Goal: Task Accomplishment & Management: Manage account settings

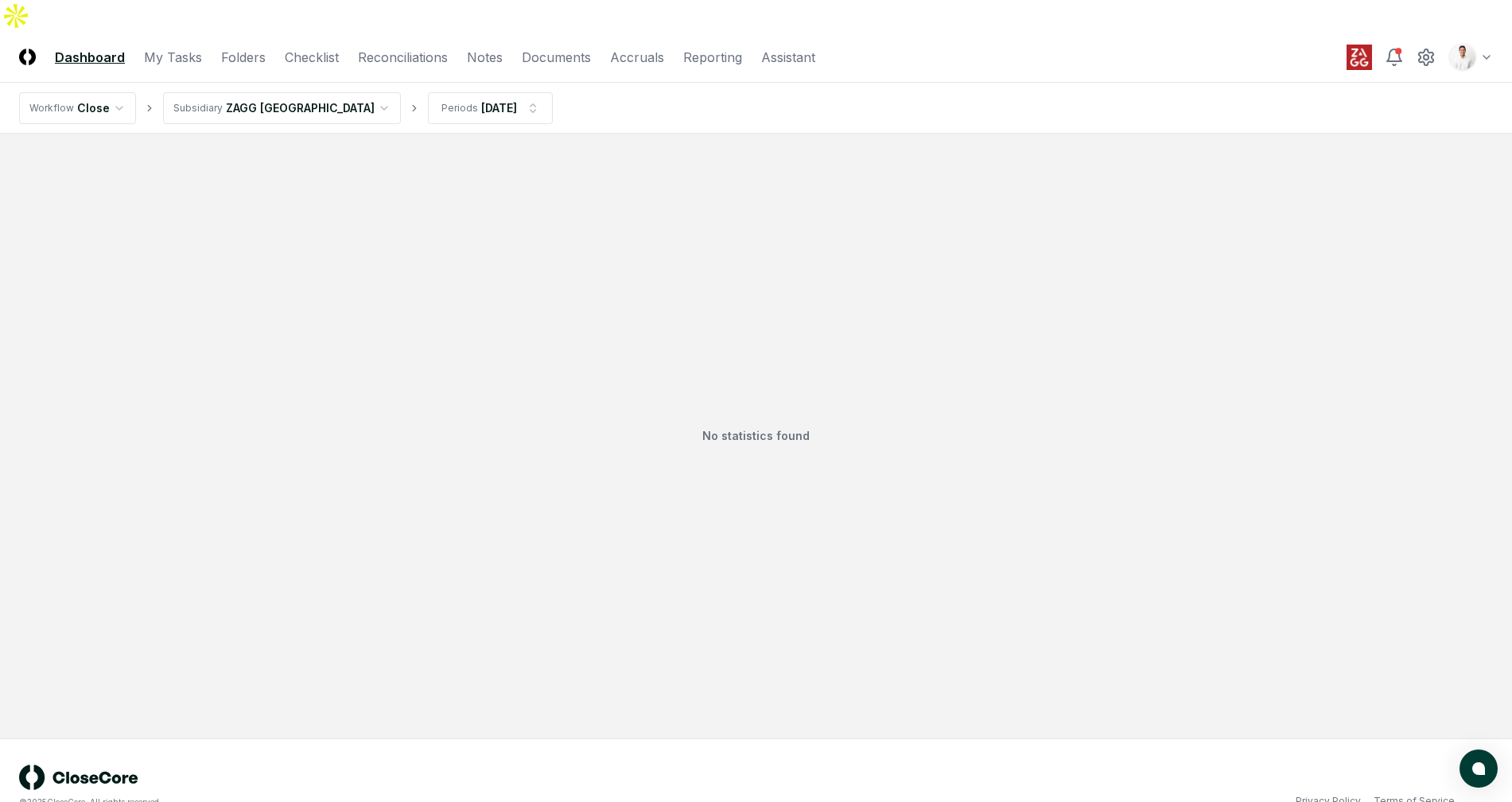
click at [1109, 253] on div "No statistics found" at bounding box center [756, 436] width 1473 height 566
click at [1199, 192] on div "No statistics found" at bounding box center [756, 436] width 1473 height 566
click at [1306, 178] on div "No statistics found" at bounding box center [756, 436] width 1473 height 566
click at [1142, 49] on header "CloseCore Dashboard My Tasks Folders Checklist Reconciliations Notes Documents …" at bounding box center [756, 56] width 1512 height 51
click at [1102, 152] on div "No statistics found" at bounding box center [756, 436] width 1473 height 566
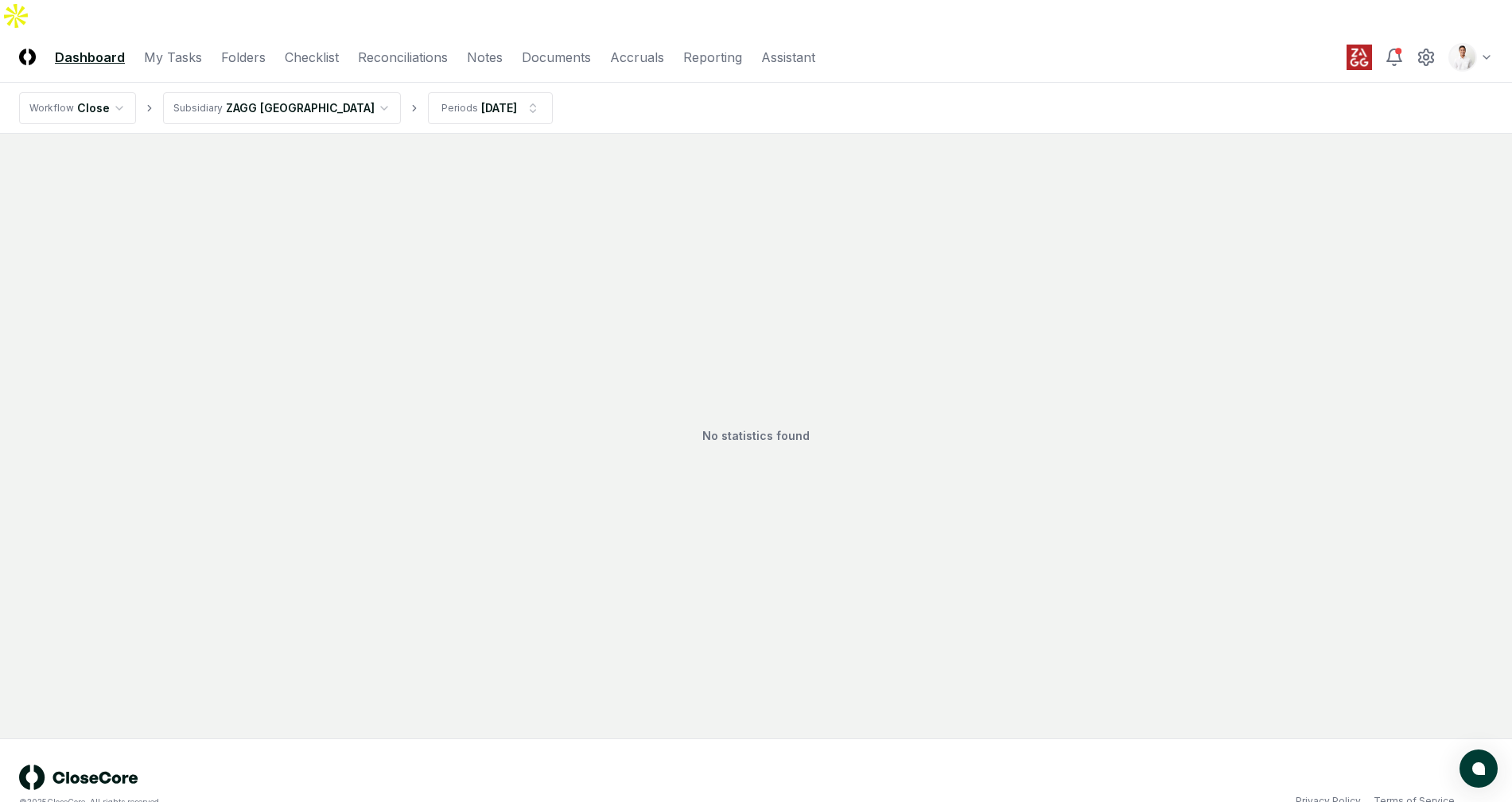
click at [1083, 168] on div "No statistics found" at bounding box center [756, 436] width 1473 height 566
click at [1414, 43] on div "Toggle user menu" at bounding box center [1419, 57] width 146 height 29
click at [1419, 49] on icon at bounding box center [1426, 57] width 15 height 16
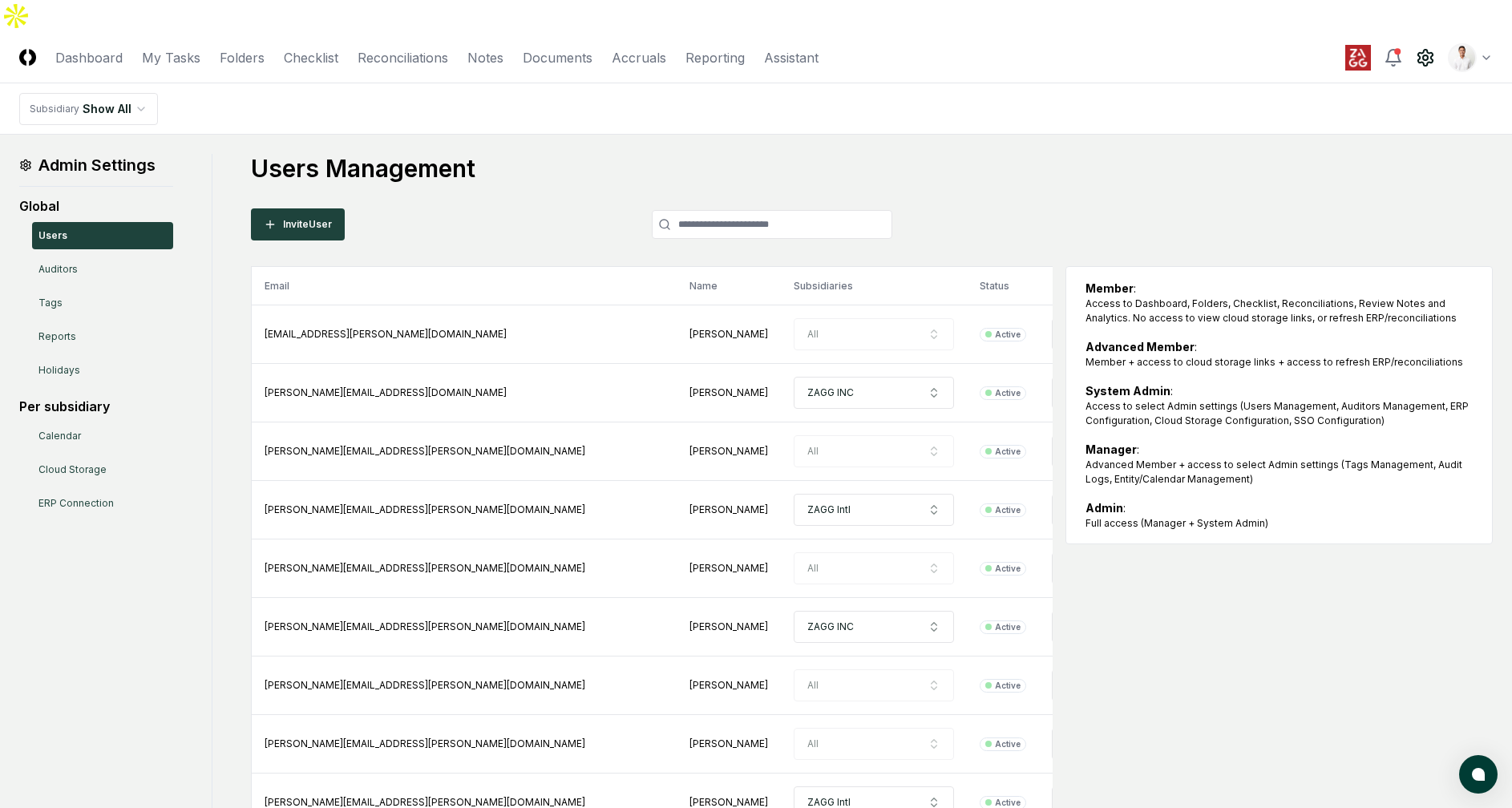
click at [95, 355] on div "Global Users Auditors Tags Reports Holidays Per subsidiary Calendar Cloud Stora…" at bounding box center [96, 357] width 154 height 320
click at [102, 357] on link "Holidays" at bounding box center [102, 371] width 141 height 28
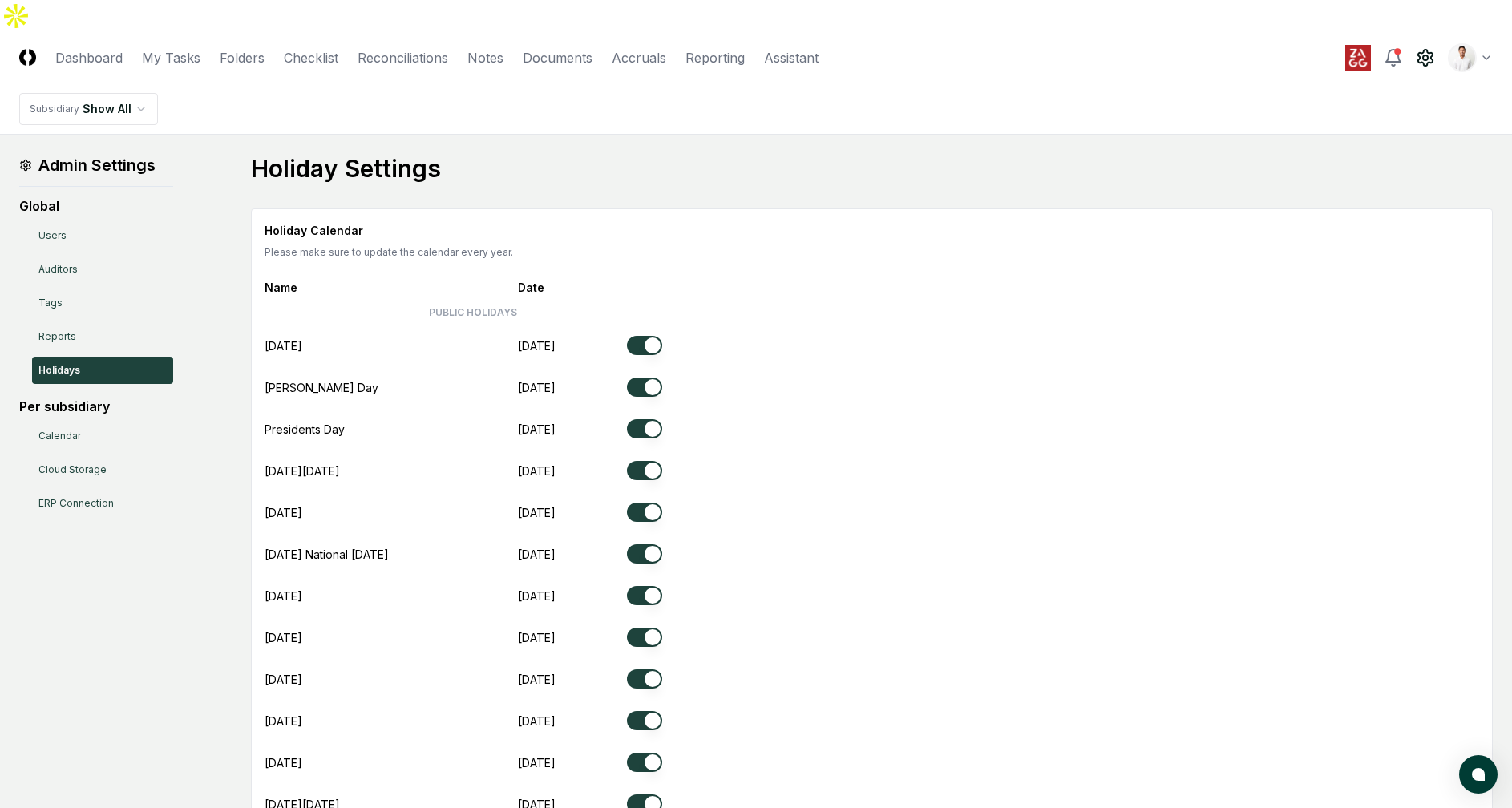
click at [640, 378] on button "button" at bounding box center [644, 388] width 35 height 20
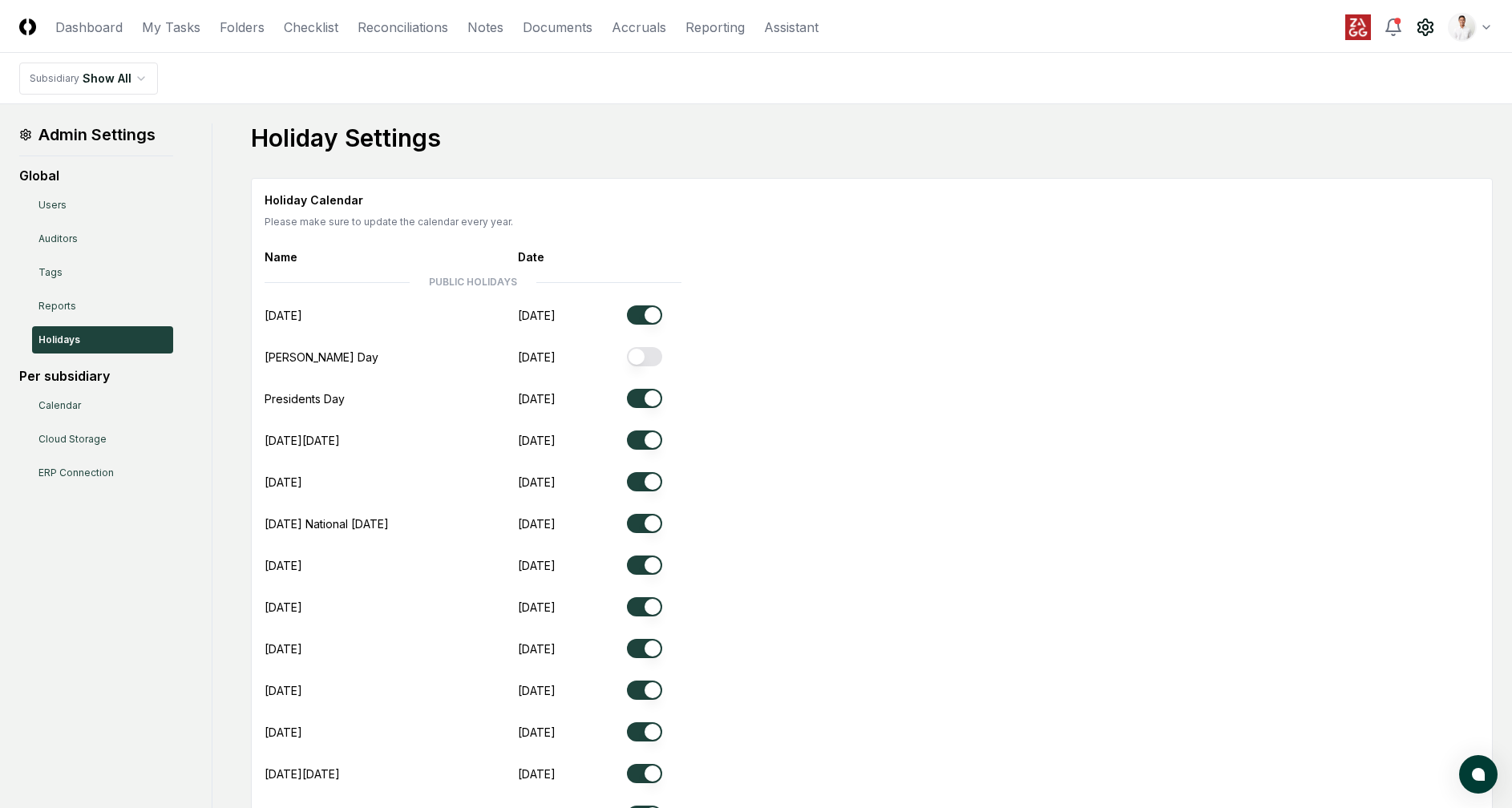
click at [809, 426] on div "Holiday Calendar Please make sure to update the calendar every year. Name Date …" at bounding box center [871, 532] width 1214 height 681
click at [644, 431] on button "button" at bounding box center [644, 441] width 35 height 20
click at [643, 514] on button "button" at bounding box center [644, 523] width 35 height 20
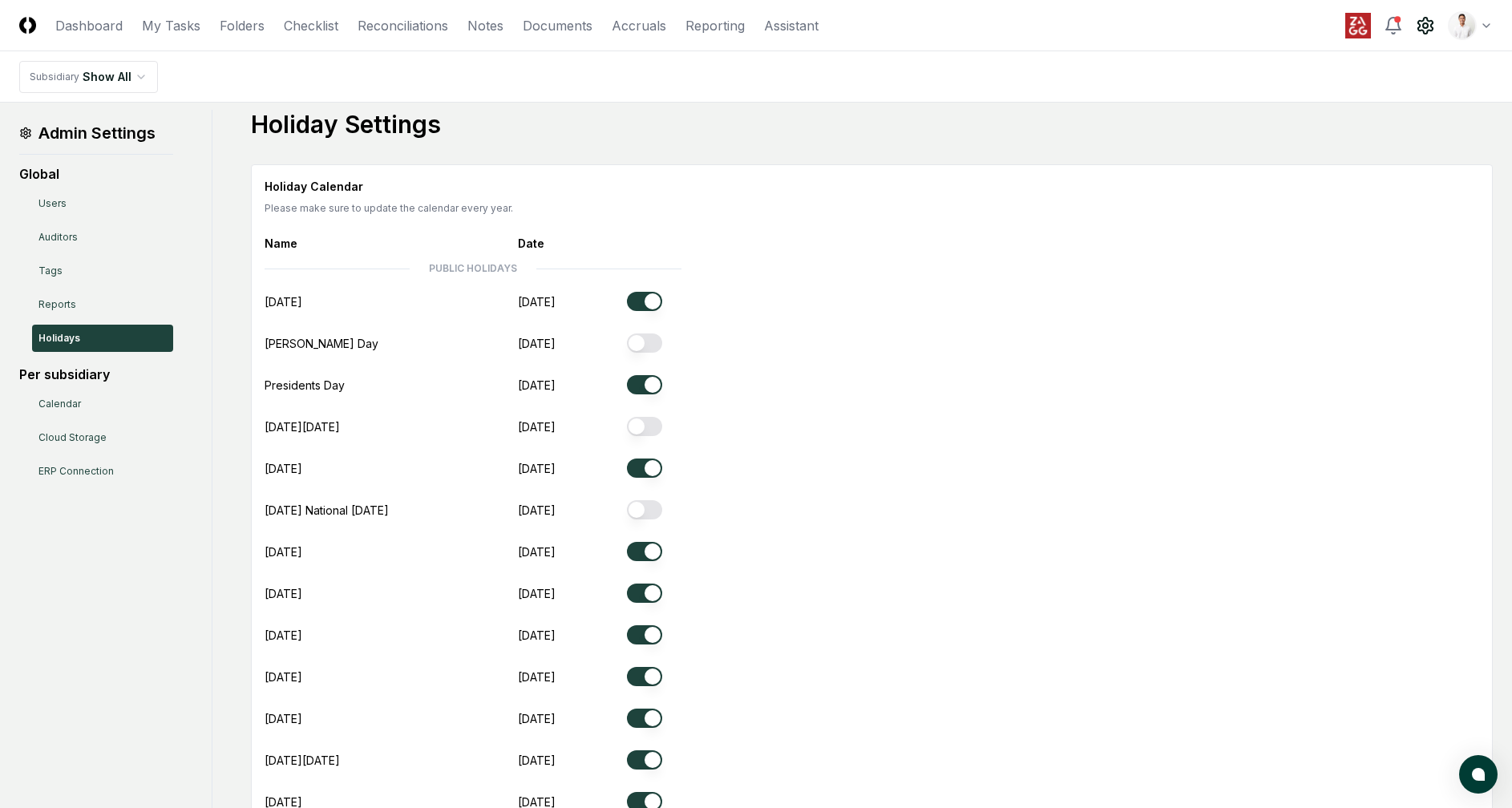
scroll to position [54, 0]
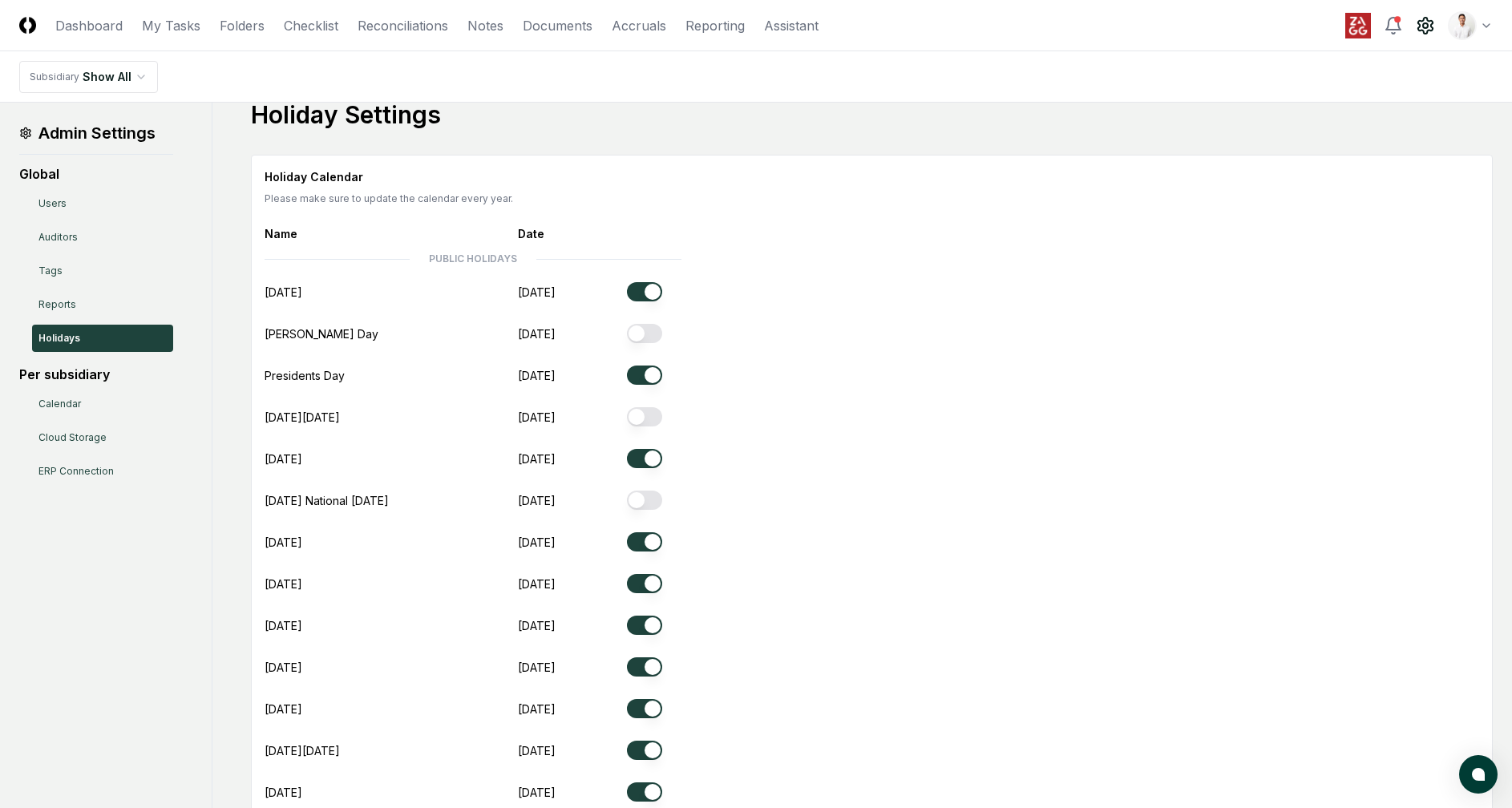
click at [647, 615] on button "button" at bounding box center [644, 625] width 35 height 20
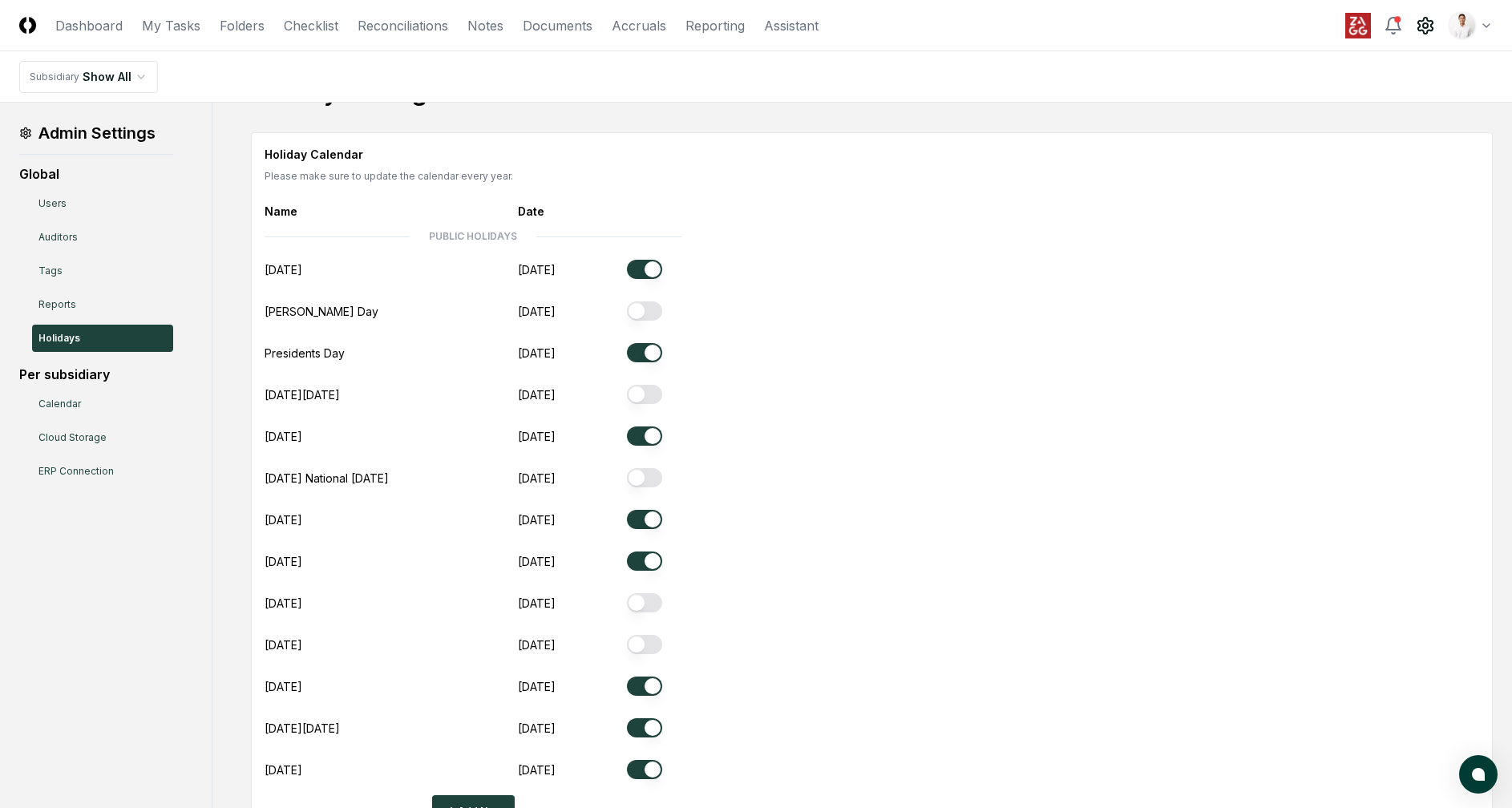
scroll to position [159, 0]
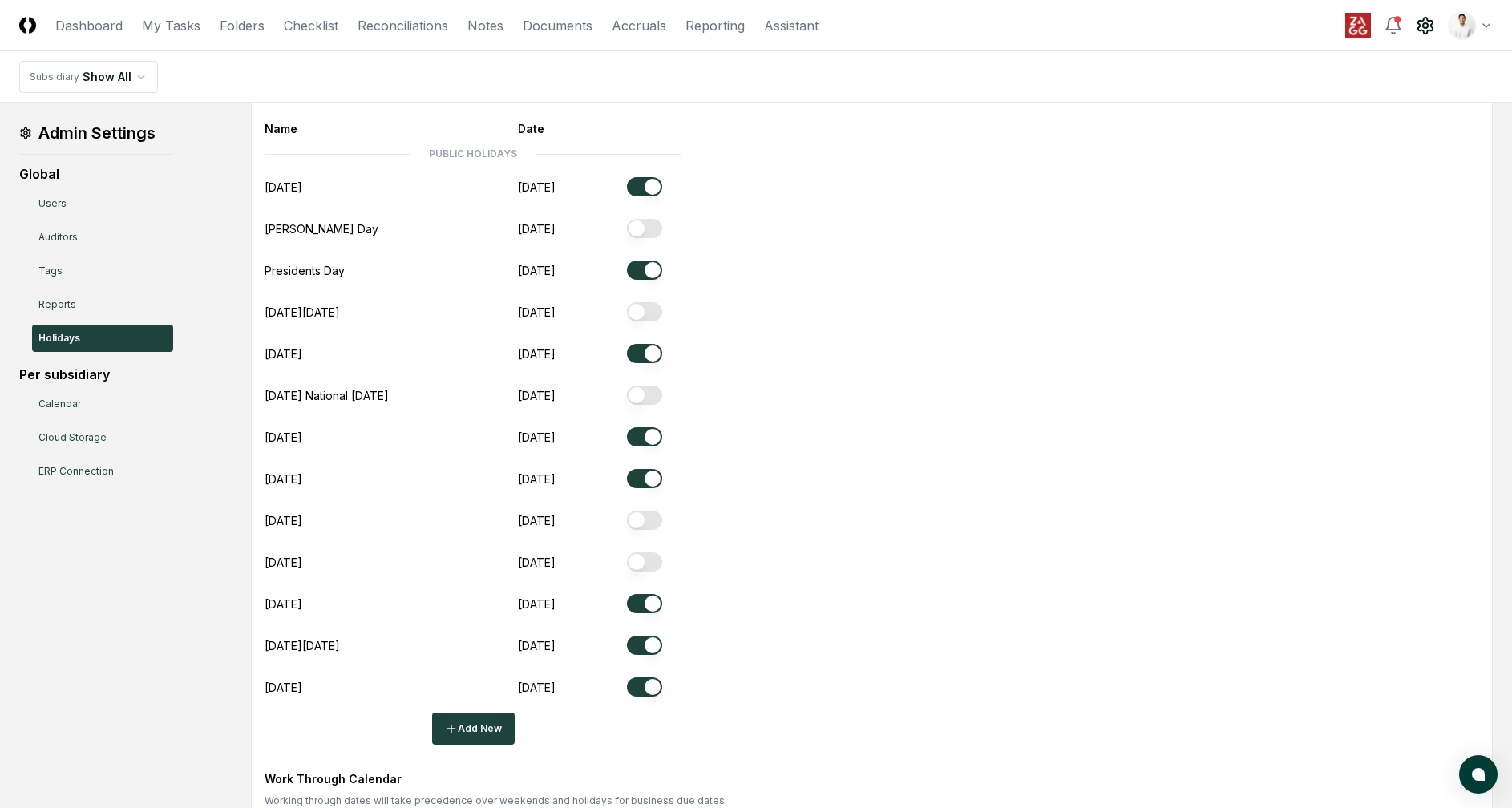
click at [650, 594] on button "button" at bounding box center [644, 604] width 35 height 20
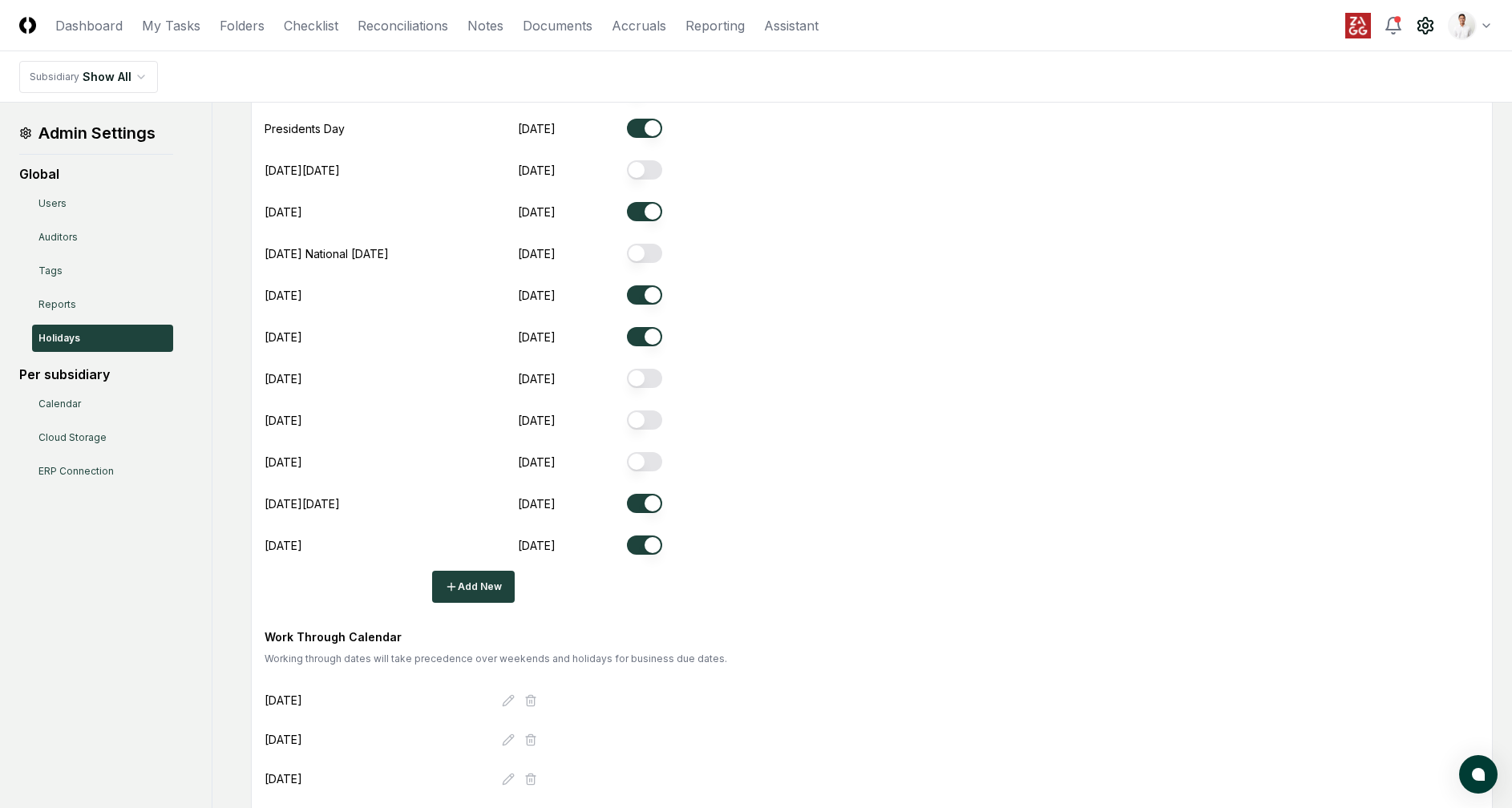
scroll to position [358, 0]
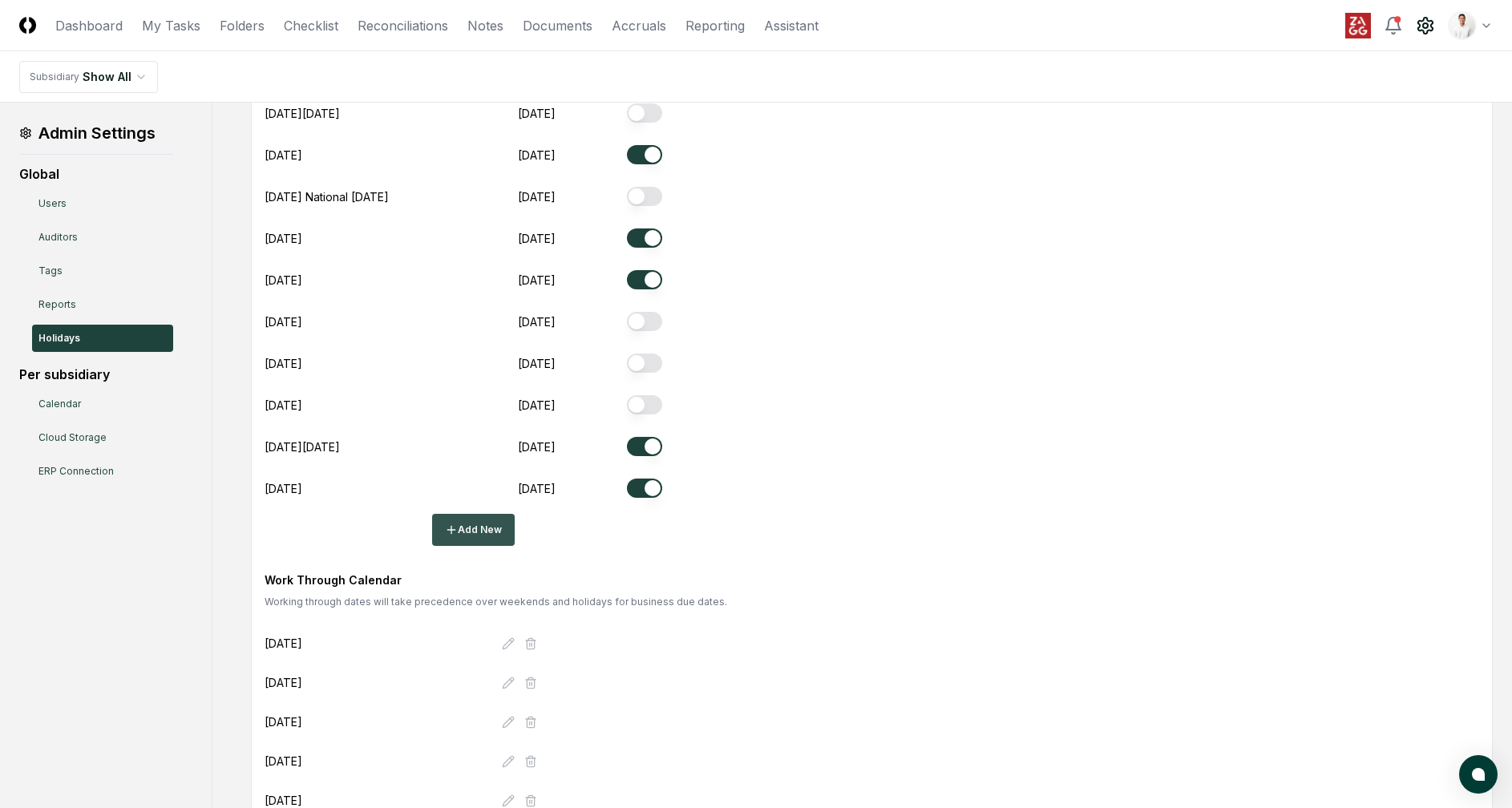
click at [474, 514] on button "Add New" at bounding box center [474, 529] width 83 height 32
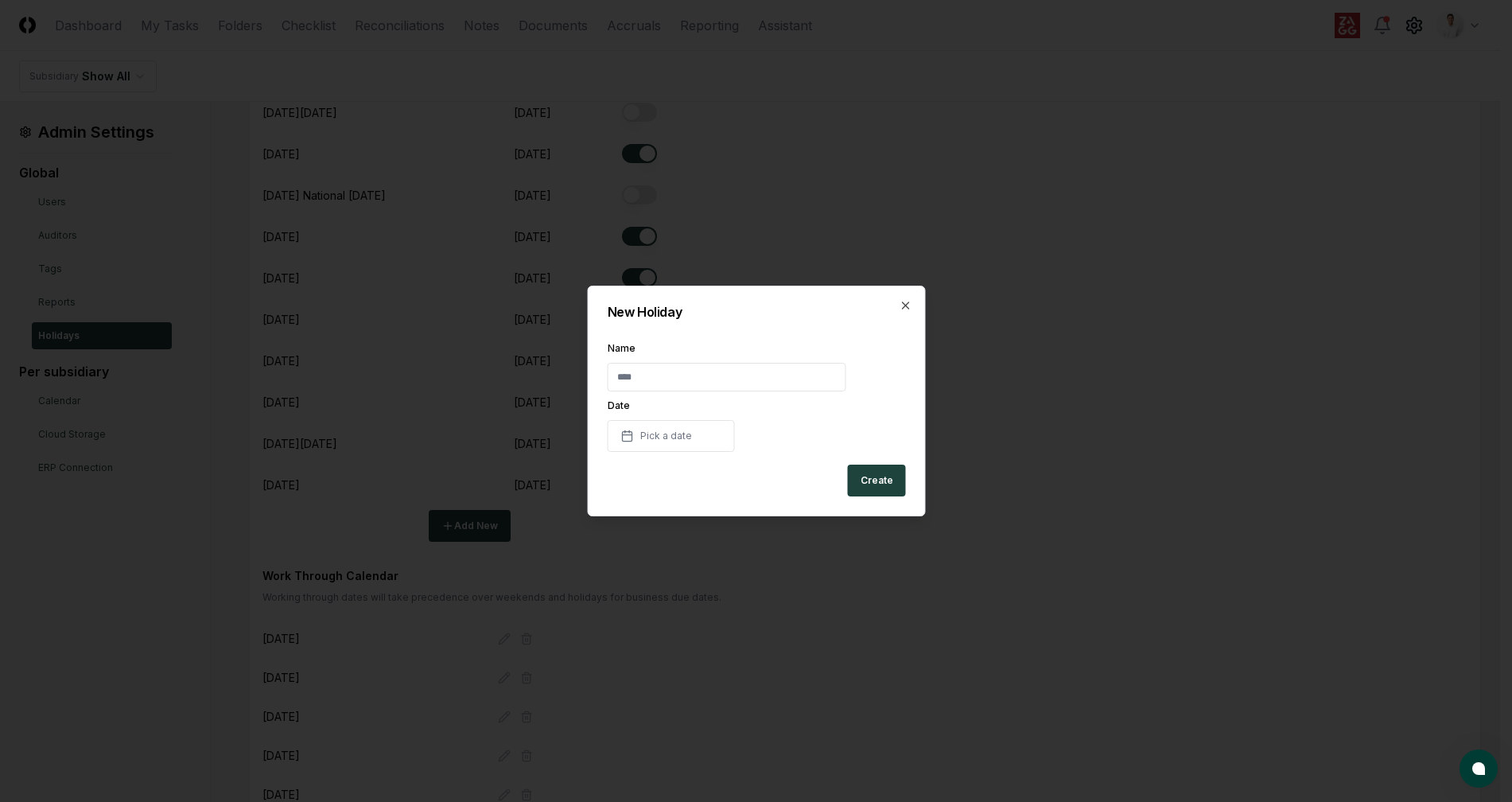
click at [656, 376] on input "text" at bounding box center [726, 378] width 239 height 29
type input "**********"
click at [683, 307] on h2 "New Holiday" at bounding box center [756, 312] width 298 height 13
click at [682, 455] on div "**********" at bounding box center [756, 401] width 338 height 231
click at [688, 442] on span "Pick a date" at bounding box center [665, 437] width 52 height 15
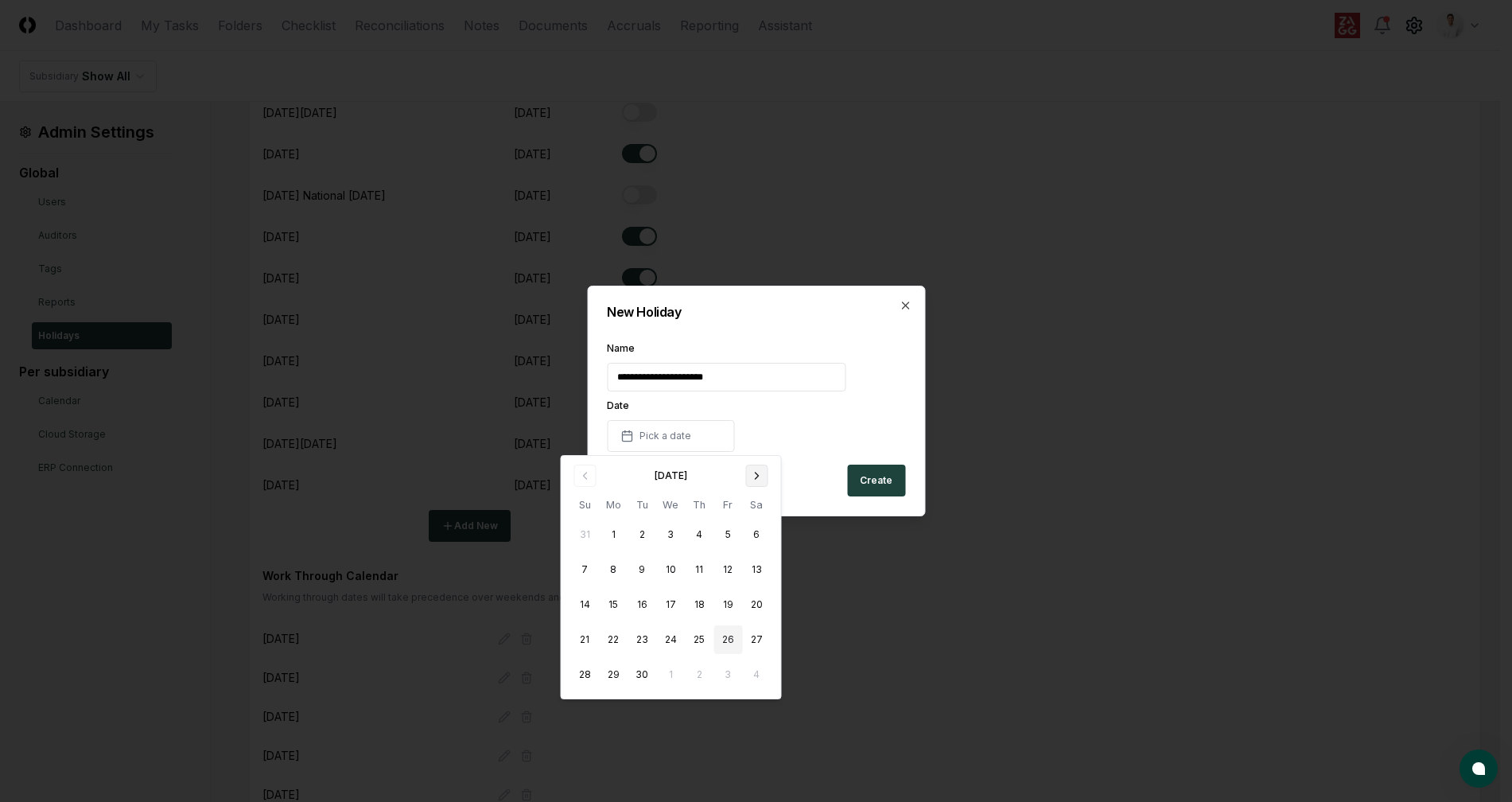
click at [748, 478] on button "Go to next month" at bounding box center [756, 476] width 23 height 23
click at [757, 479] on icon "Go to next month" at bounding box center [756, 476] width 13 height 13
click at [724, 670] on button "28" at bounding box center [728, 675] width 29 height 29
click at [796, 424] on div "**********" at bounding box center [756, 398] width 298 height 108
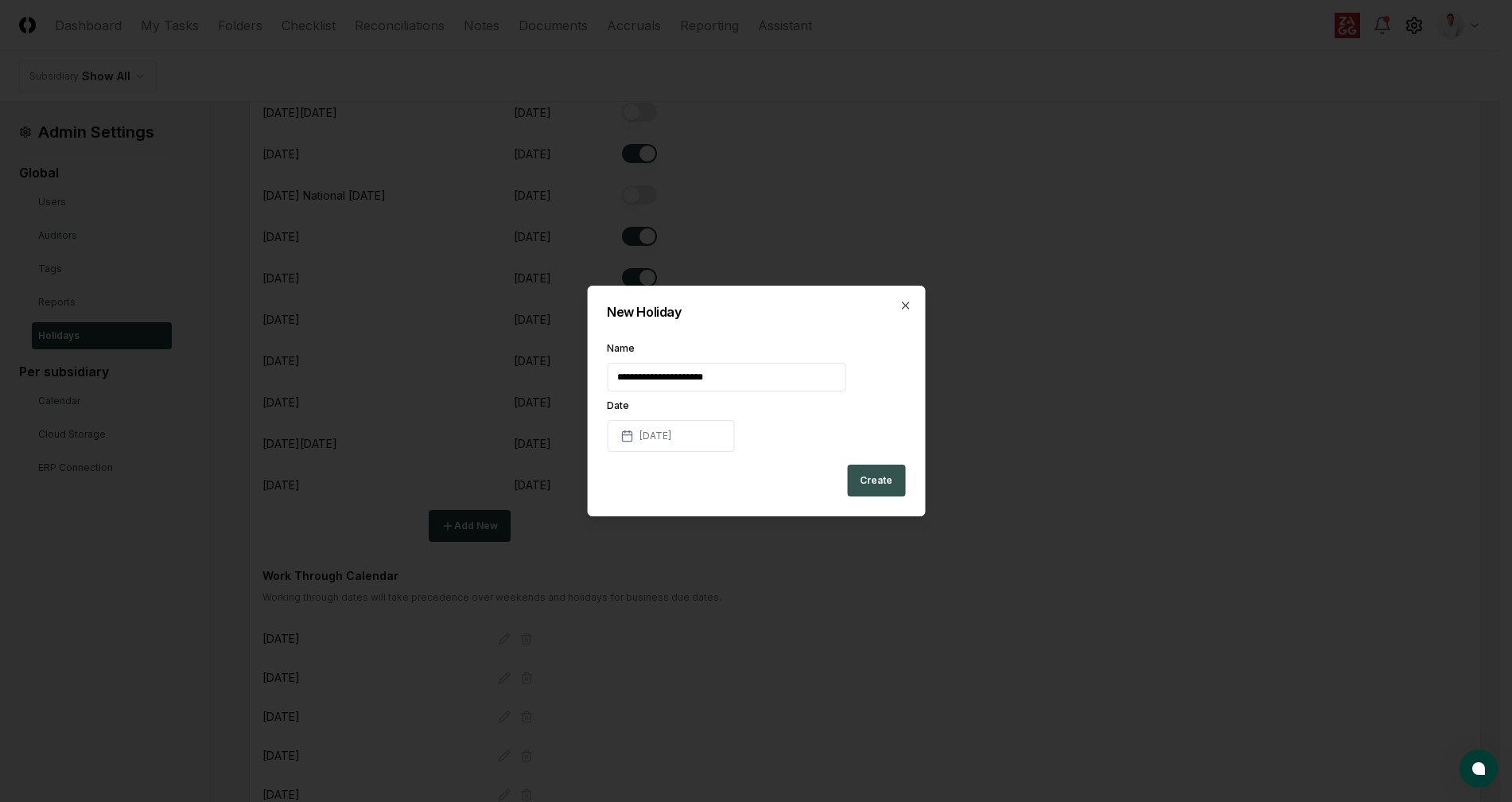
click at [870, 483] on button "Create" at bounding box center [876, 480] width 58 height 31
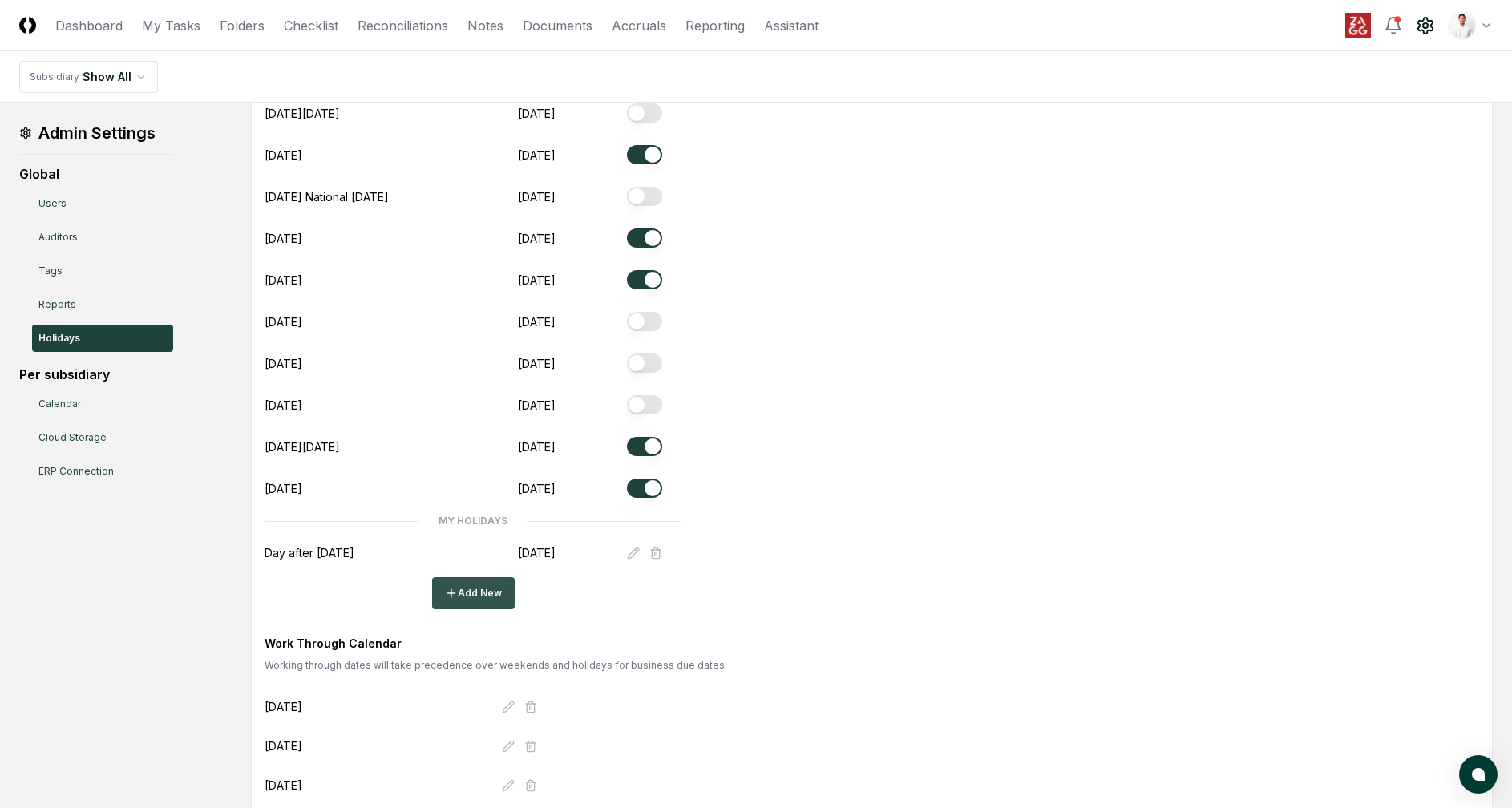
click at [496, 577] on button "Add New" at bounding box center [474, 593] width 83 height 32
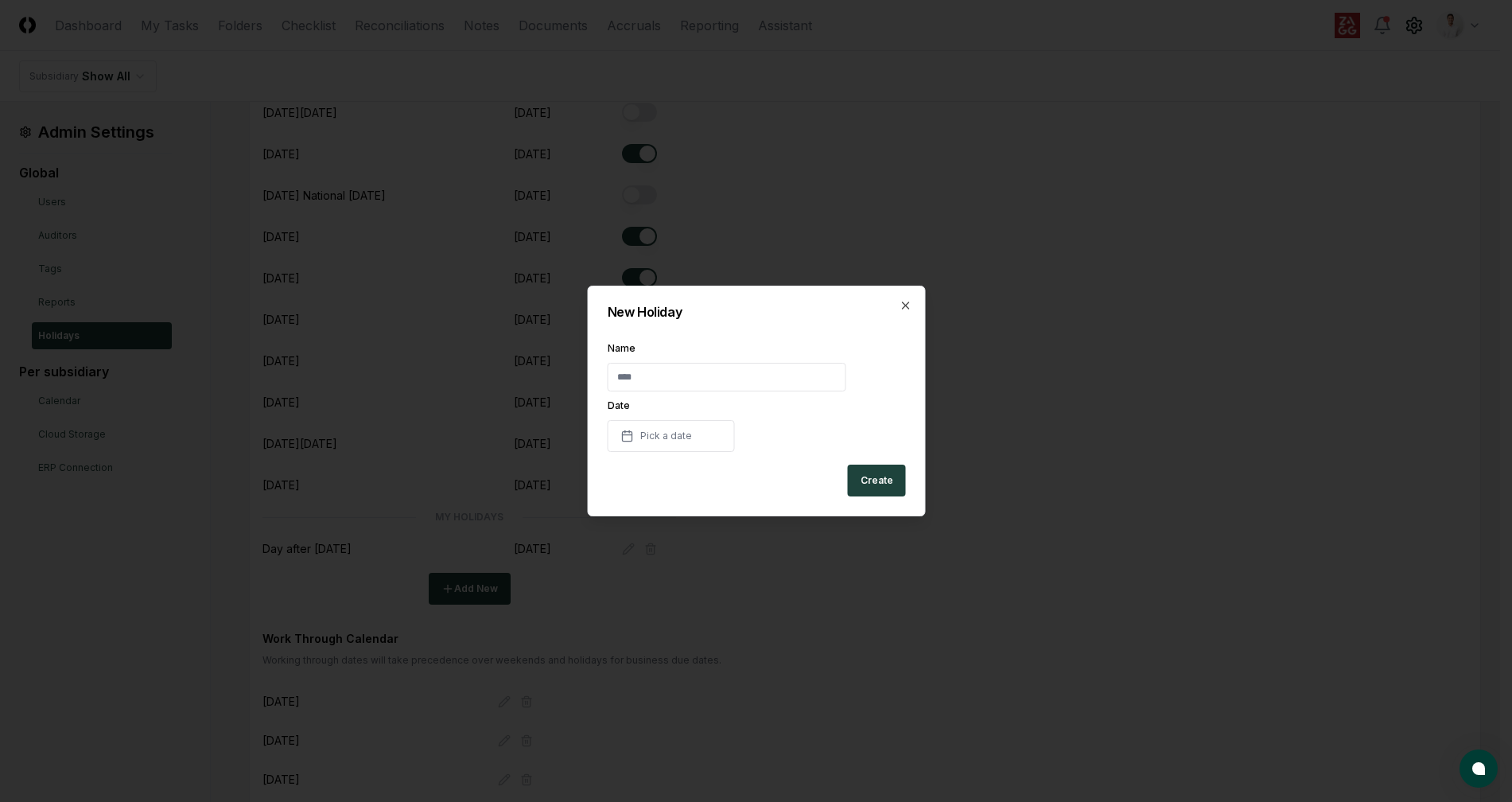
click at [672, 391] on input "text" at bounding box center [726, 378] width 239 height 29
type input "**********"
click at [735, 326] on div "**********" at bounding box center [756, 401] width 338 height 231
click at [686, 439] on span "Pick a date" at bounding box center [665, 437] width 52 height 15
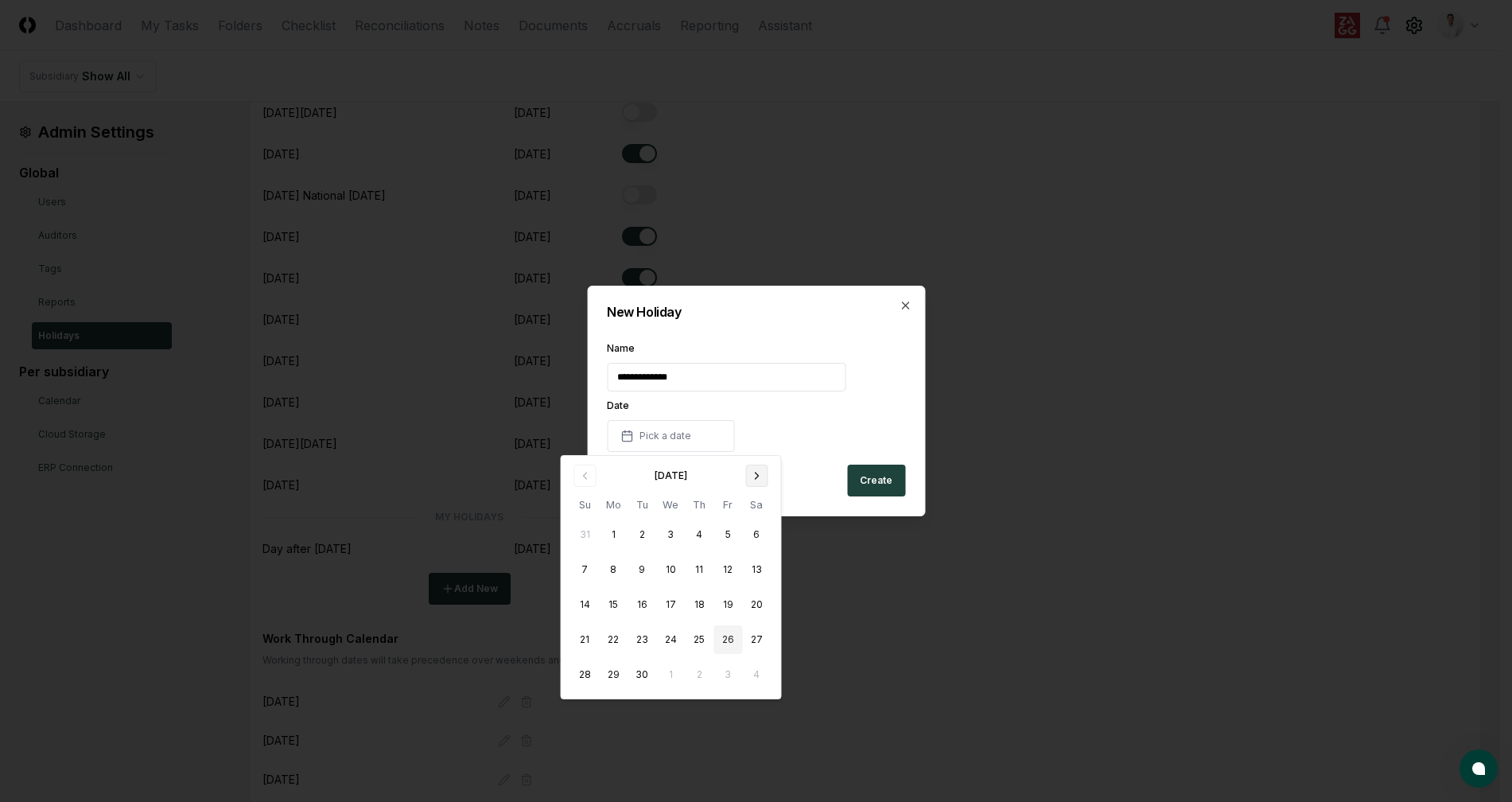
click at [754, 483] on button "Go to next month" at bounding box center [756, 476] width 23 height 23
click at [752, 483] on button "Go to next month" at bounding box center [756, 476] width 23 height 23
click at [672, 649] on button "24" at bounding box center [671, 640] width 29 height 29
click at [812, 409] on label "Date" at bounding box center [756, 406] width 298 height 10
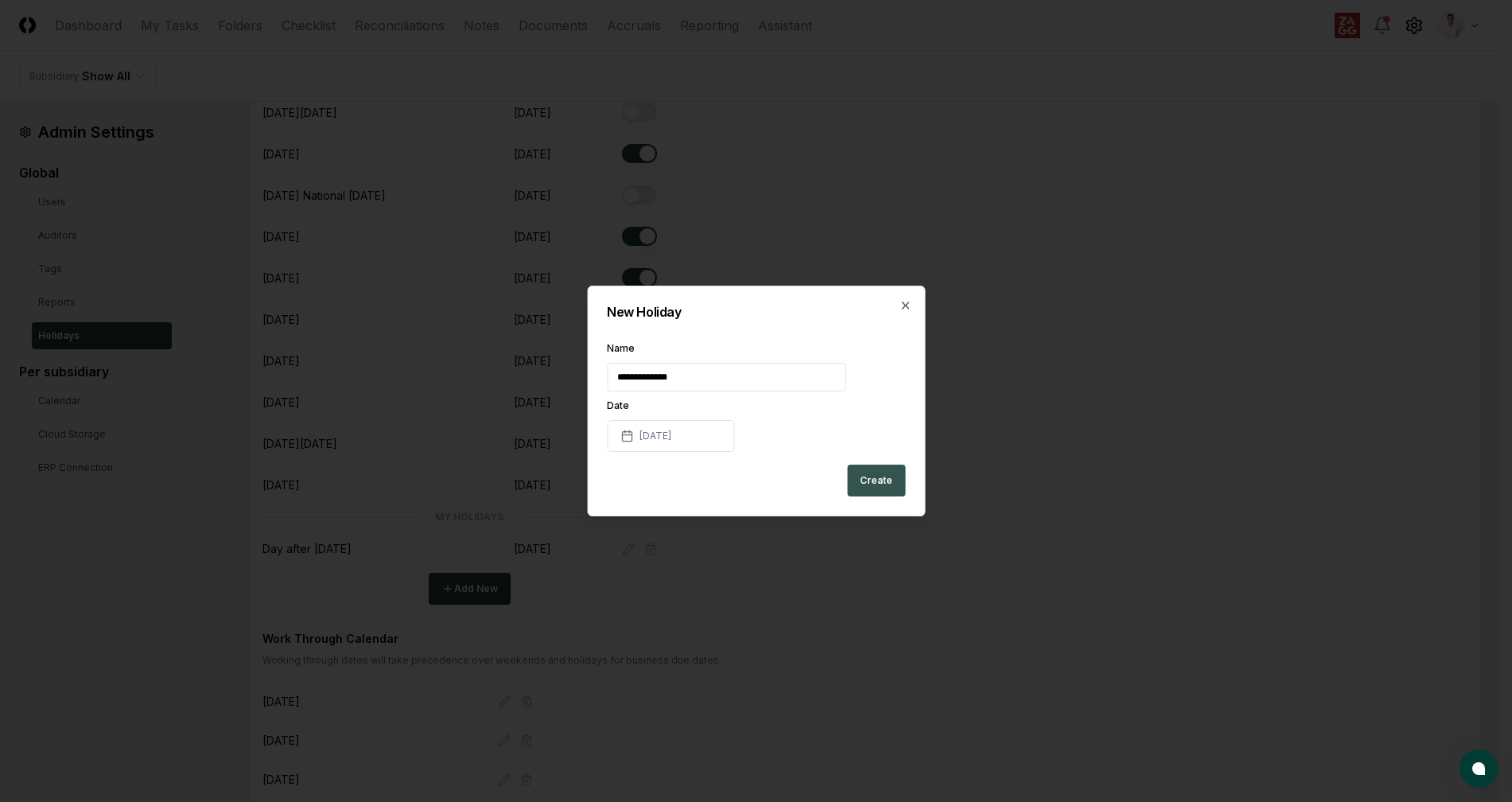
click at [877, 483] on button "Create" at bounding box center [876, 480] width 58 height 31
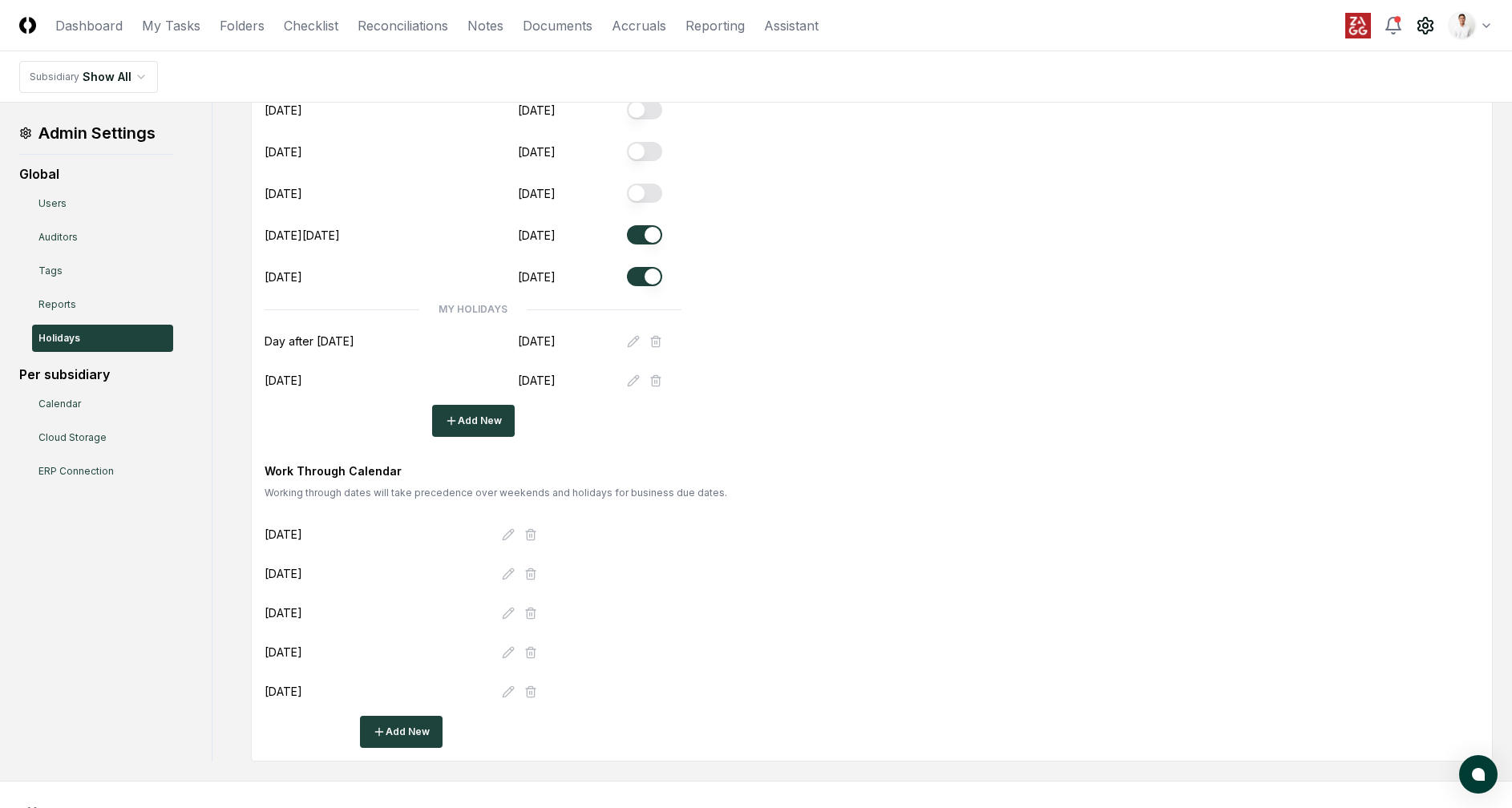
scroll to position [606, 0]
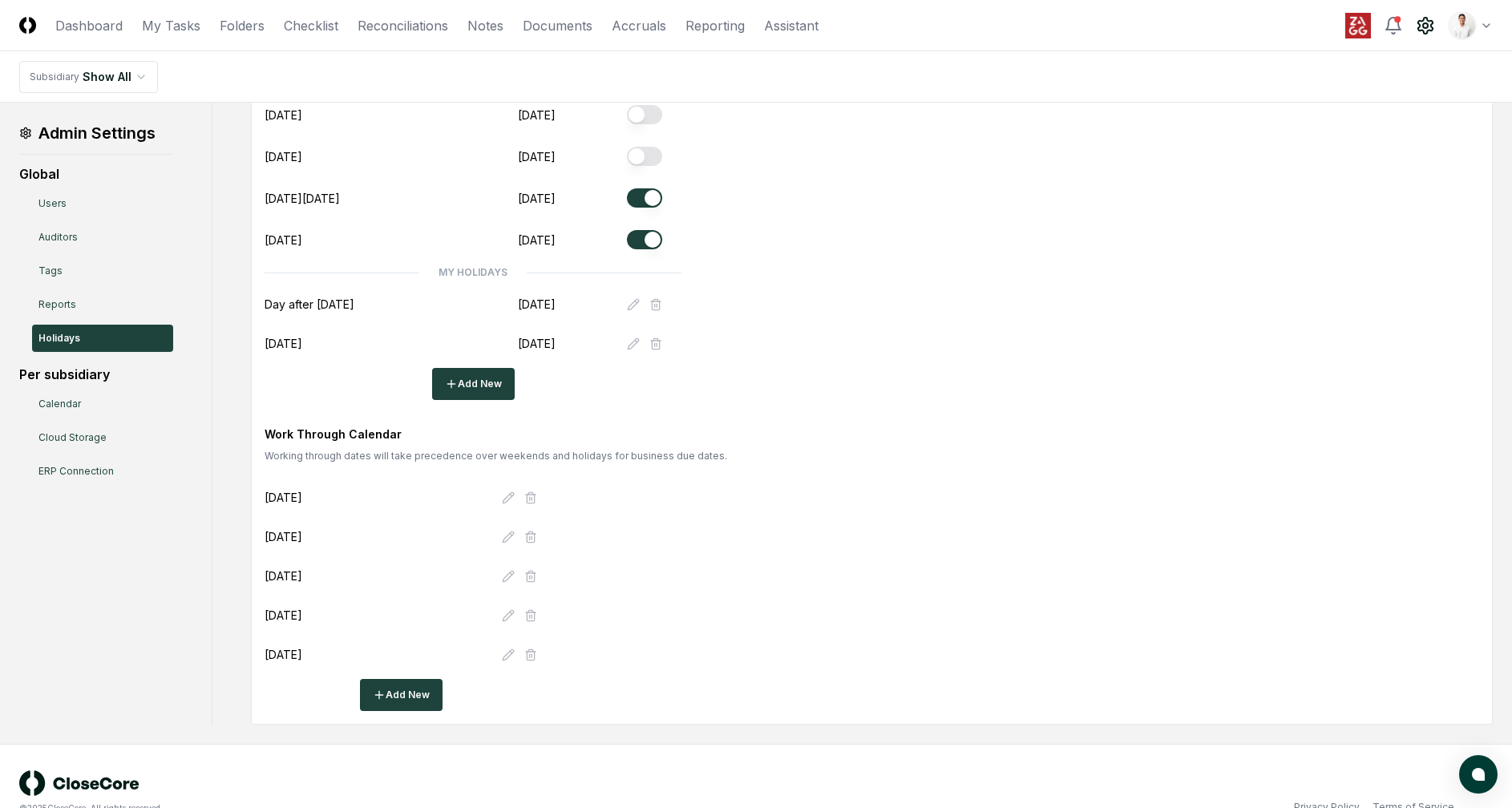
click at [879, 371] on div "Holiday Calendar Please make sure to update the calendar every year. Name Date …" at bounding box center [871, 163] width 1214 height 1095
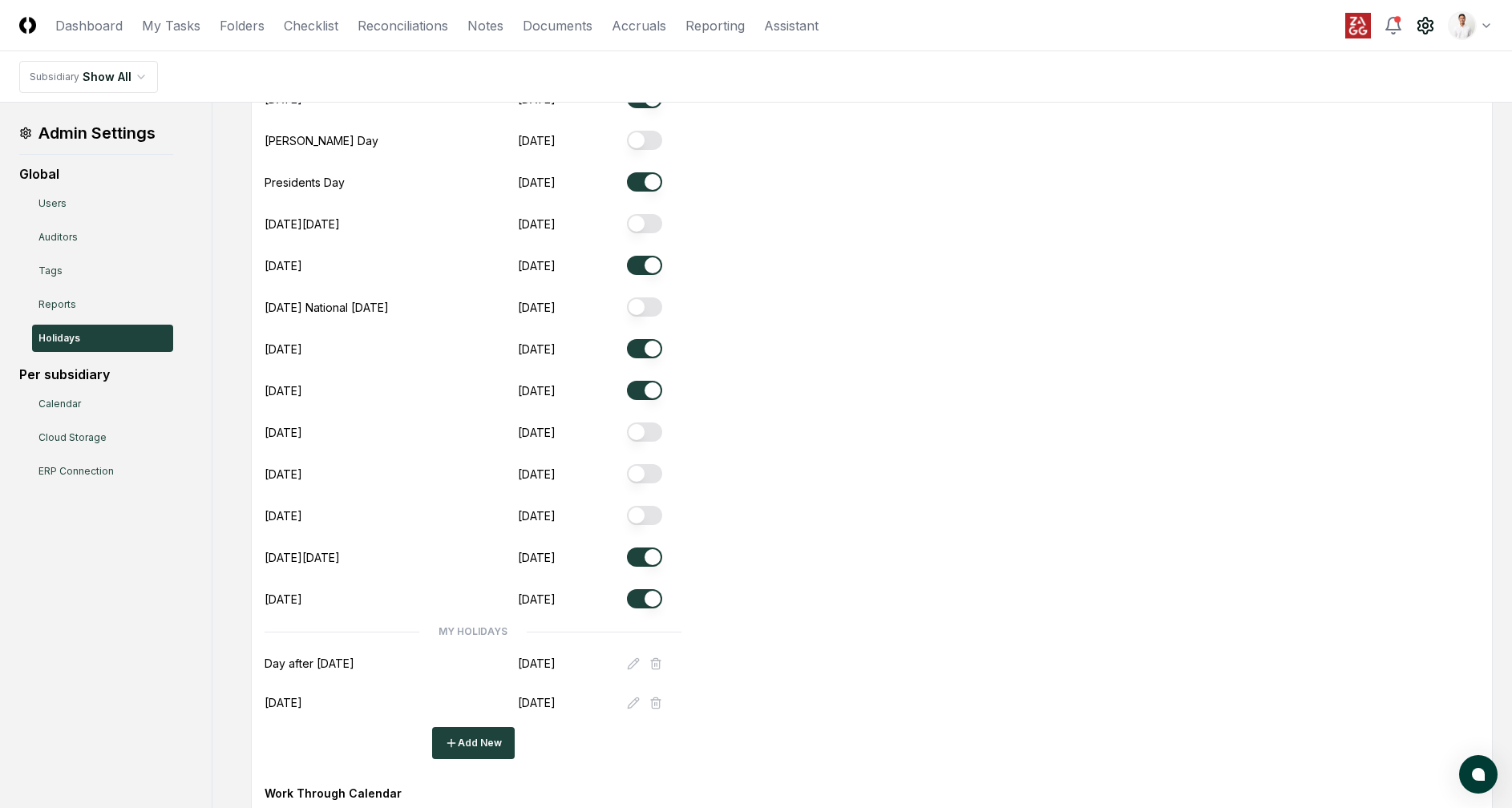
scroll to position [0, 0]
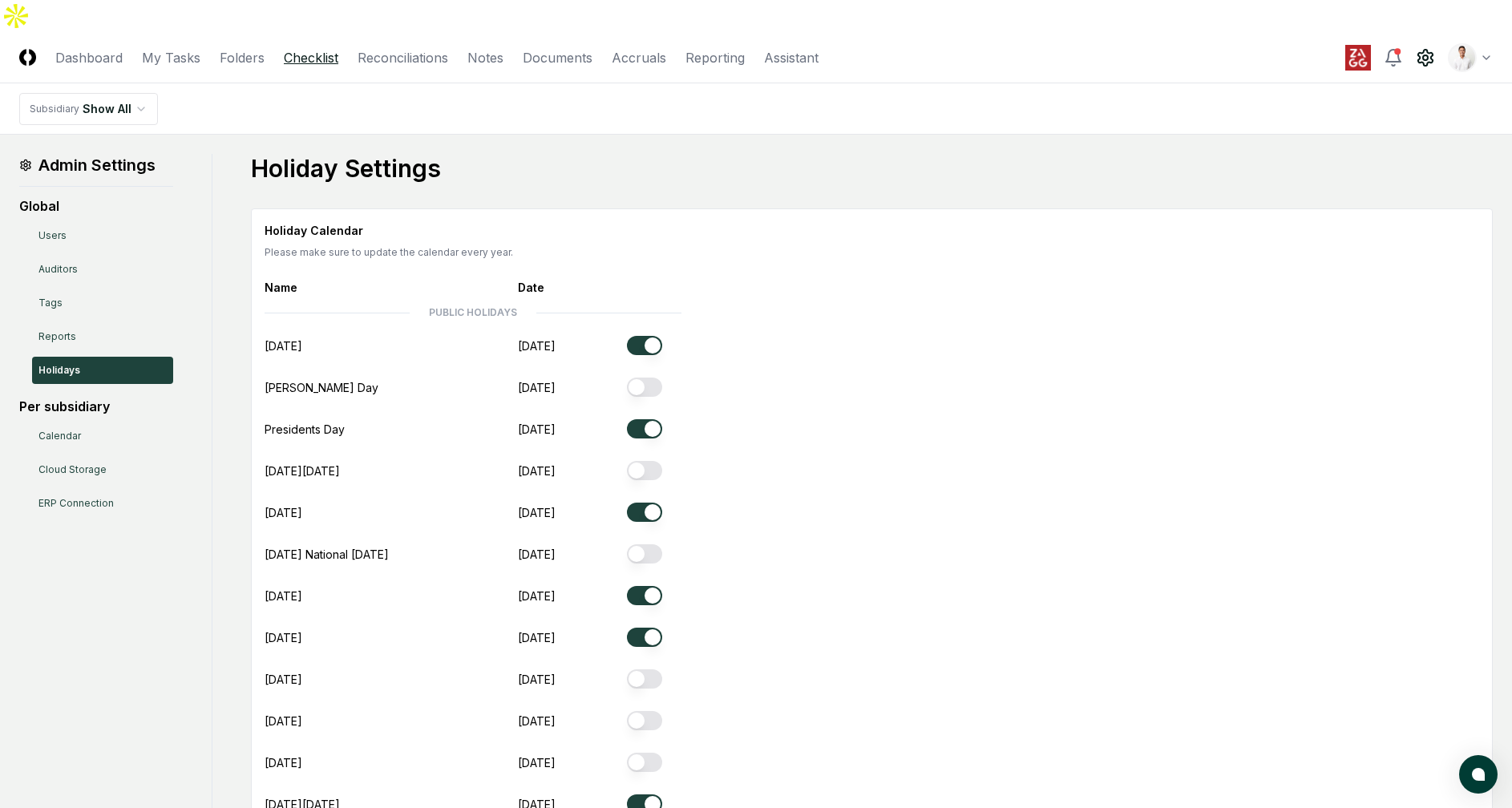
click at [298, 48] on link "Checklist" at bounding box center [311, 58] width 54 height 20
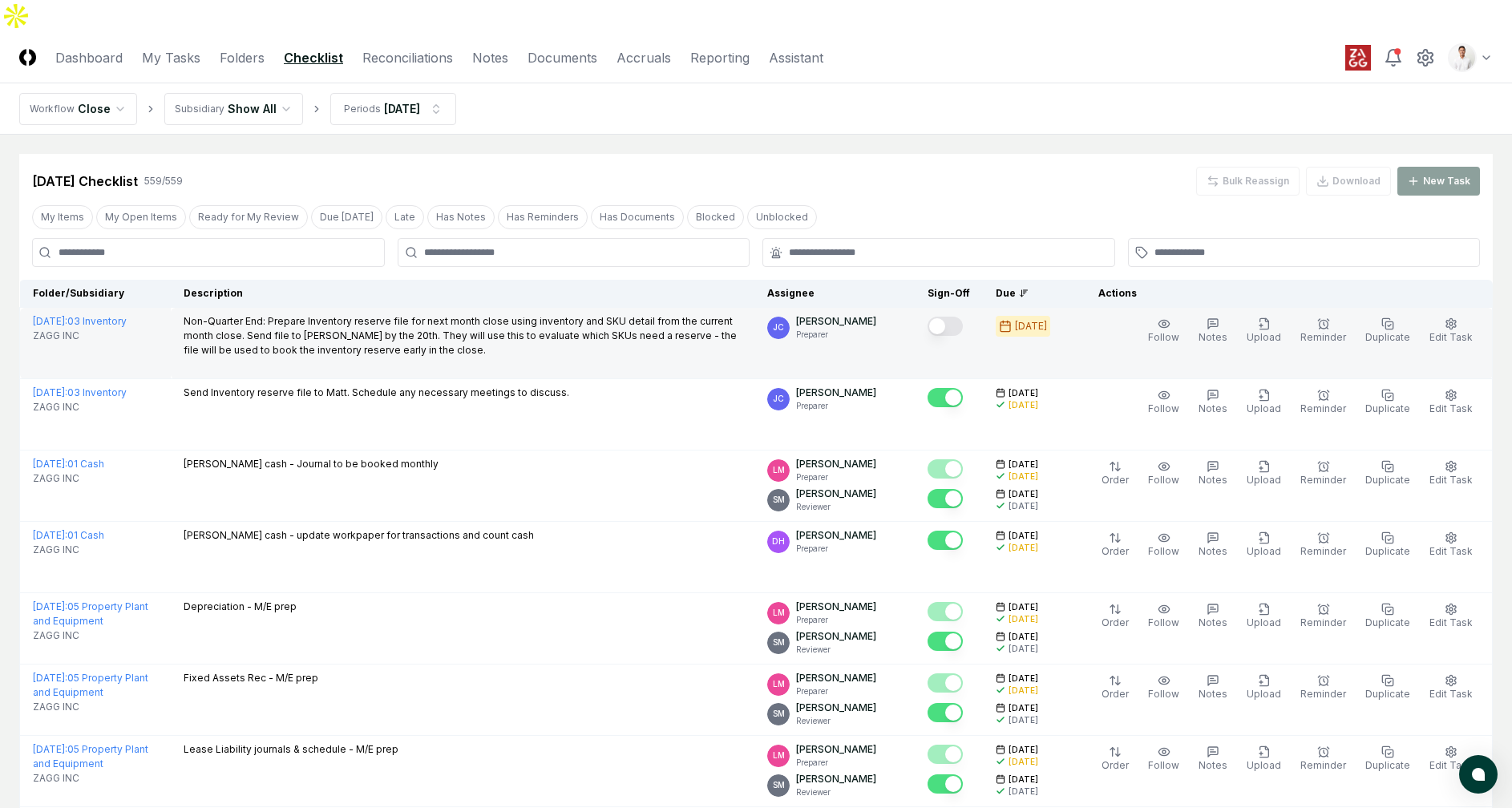
click at [206, 315] on p "Non-Quarter End: Prepare Inventory reserve file for next month close using inve…" at bounding box center [463, 336] width 558 height 43
drag, startPoint x: 193, startPoint y: 285, endPoint x: 356, endPoint y: 286, distance: 163.0
click at [356, 315] on p "Non-Quarter End: Prepare Inventory reserve file for next month close using inve…" at bounding box center [463, 336] width 558 height 43
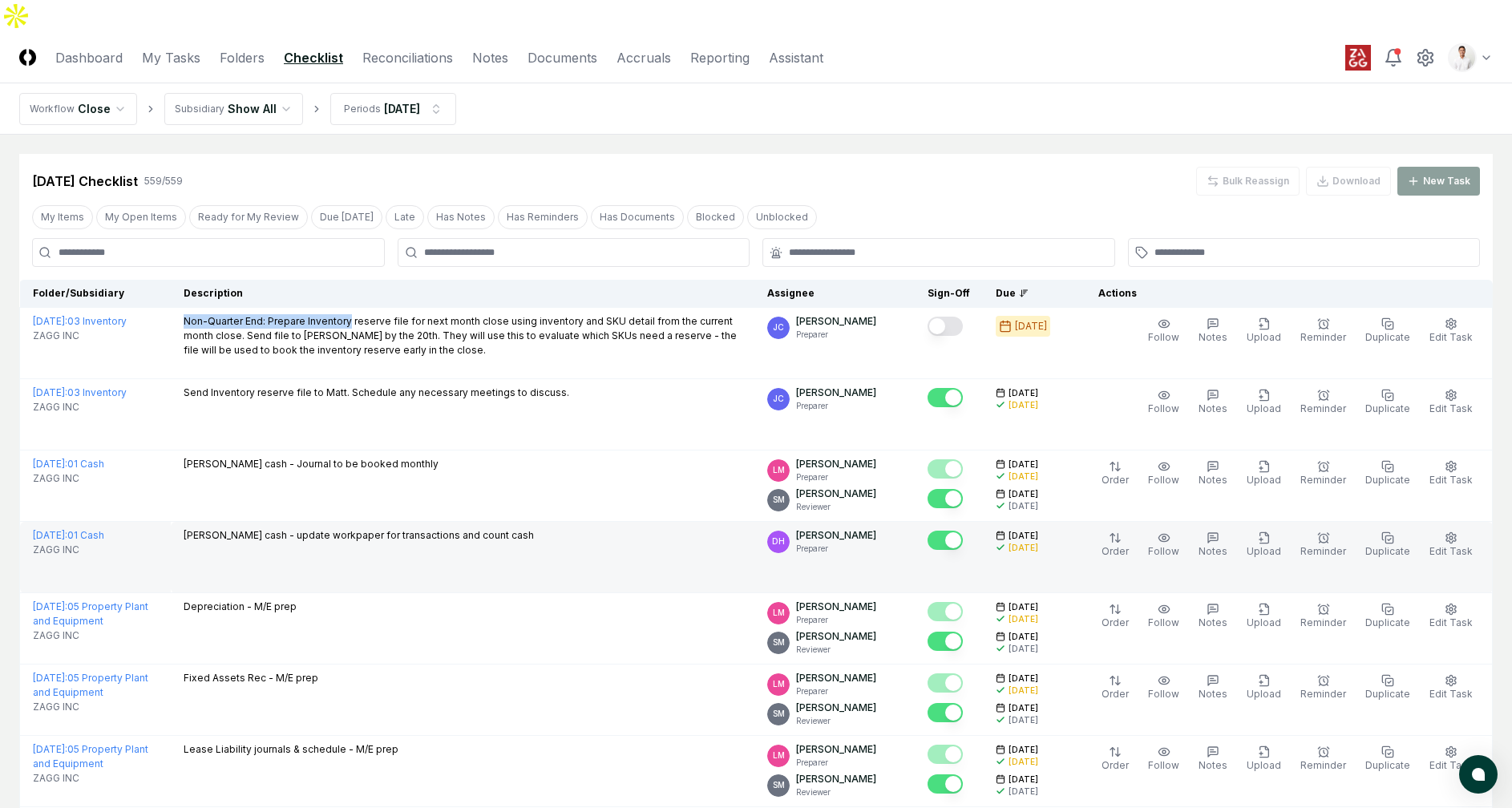
copy p "Non-Quarter End: Prepare Inventory"
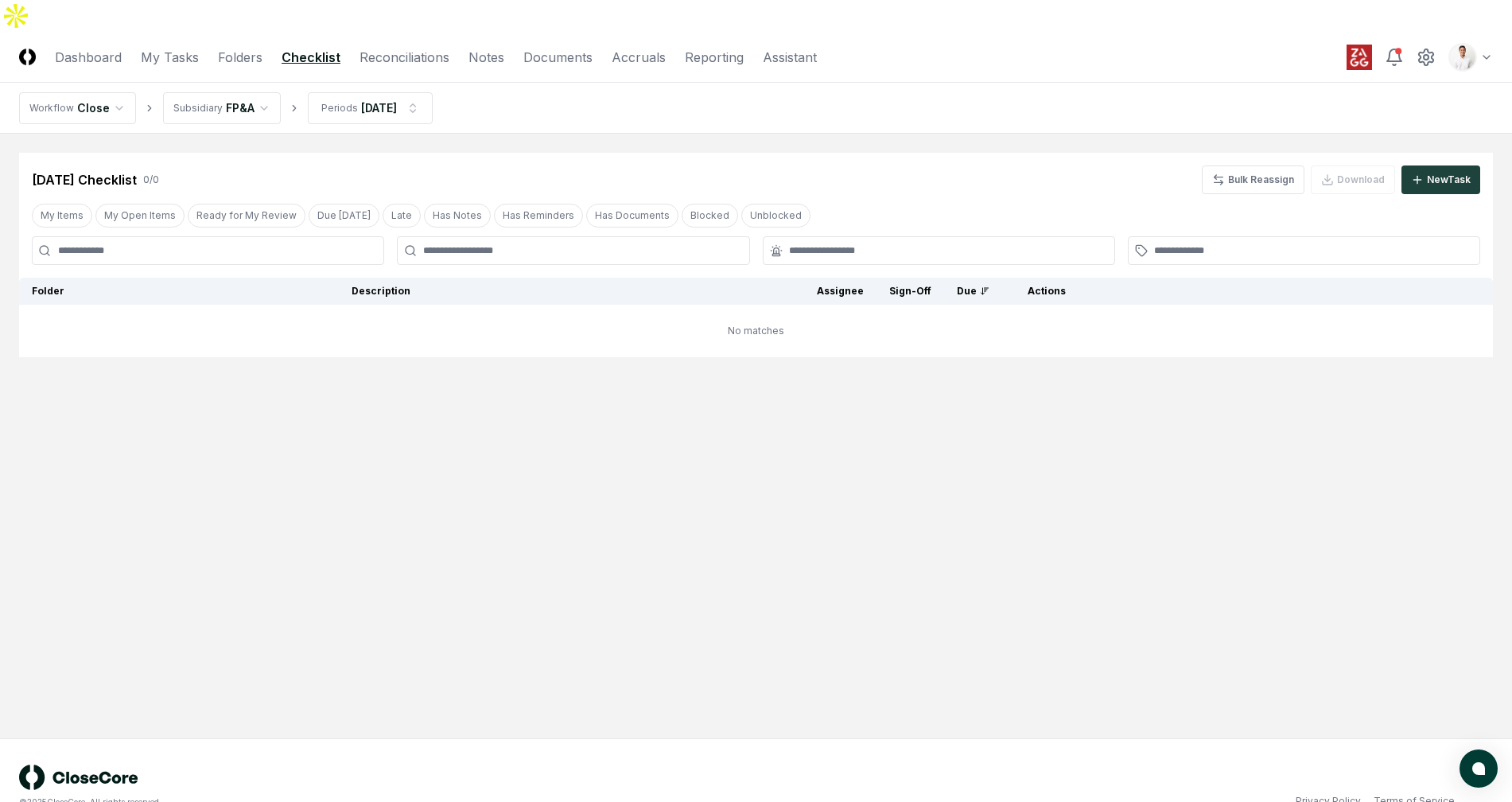
click at [251, 77] on html "CloseCore Dashboard My Tasks Folders Checklist Reconciliations Notes Documents …" at bounding box center [756, 417] width 1512 height 834
click at [252, 91] on nav "Workflow Close Subsidiary GL Accountants Periods [DATE]" at bounding box center [756, 108] width 1512 height 51
click at [255, 94] on nav "Workflow Close Subsidiary GL Accountants Periods [DATE]" at bounding box center [756, 108] width 1512 height 51
click at [262, 86] on html "CloseCore Dashboard My Tasks Folders Checklist Reconciliations Notes Documents …" at bounding box center [756, 417] width 1512 height 834
click at [270, 86] on html "CloseCore Dashboard My Tasks Folders Checklist Reconciliations Notes Documents …" at bounding box center [756, 417] width 1512 height 834
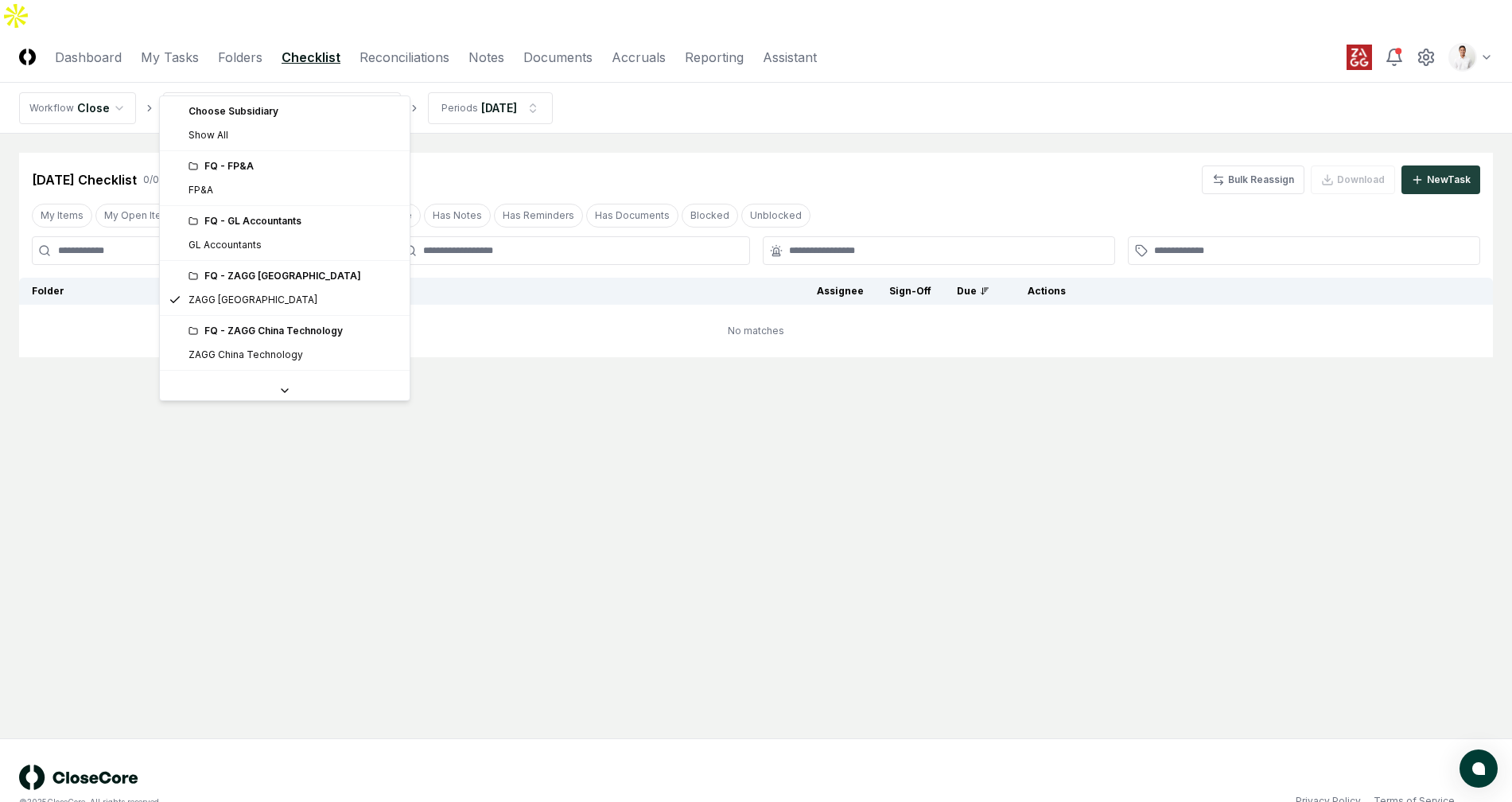
scroll to position [51, 0]
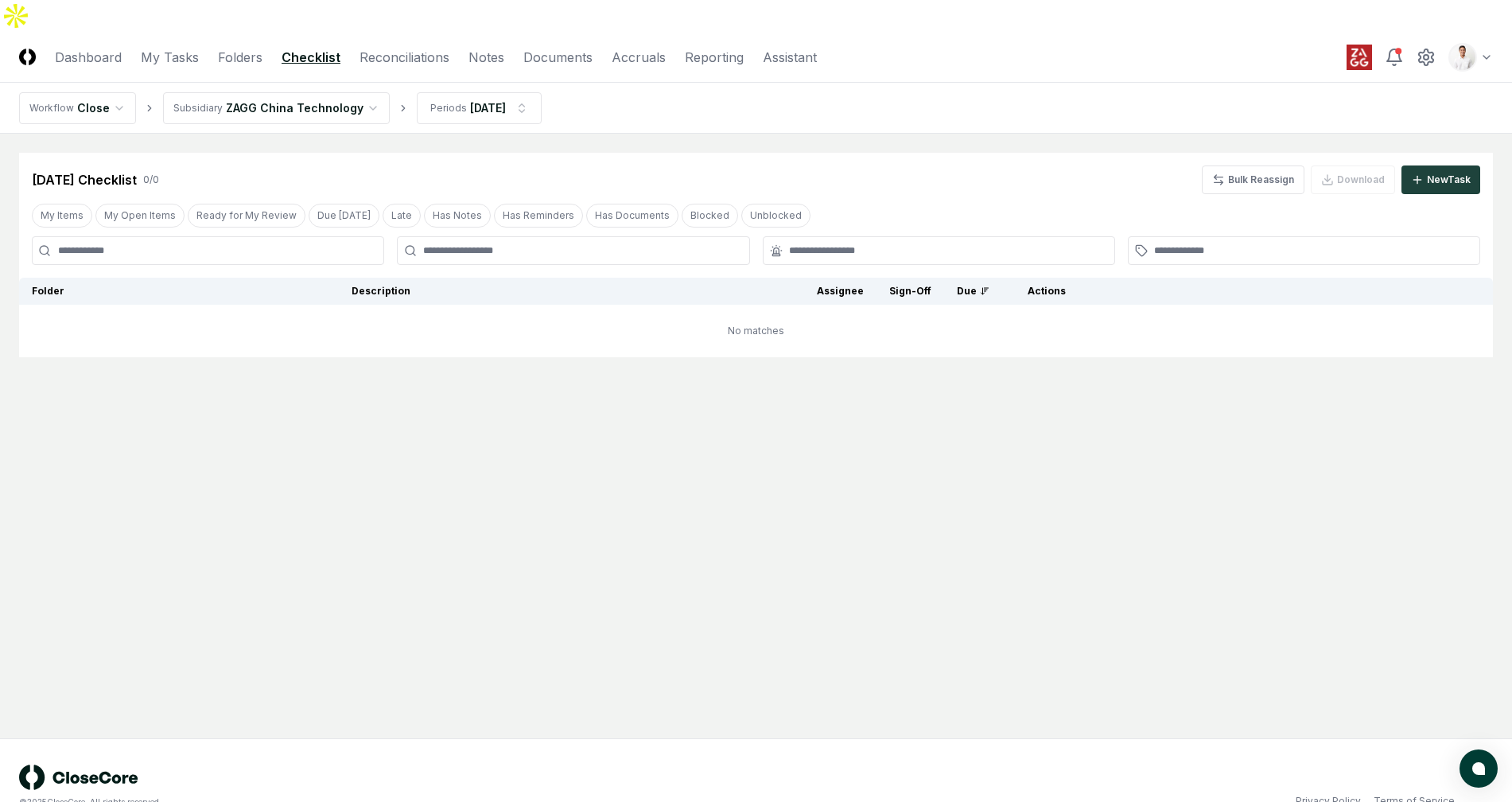
click at [286, 76] on html "CloseCore Dashboard My Tasks Folders Checklist Reconciliations Notes Documents …" at bounding box center [756, 417] width 1512 height 834
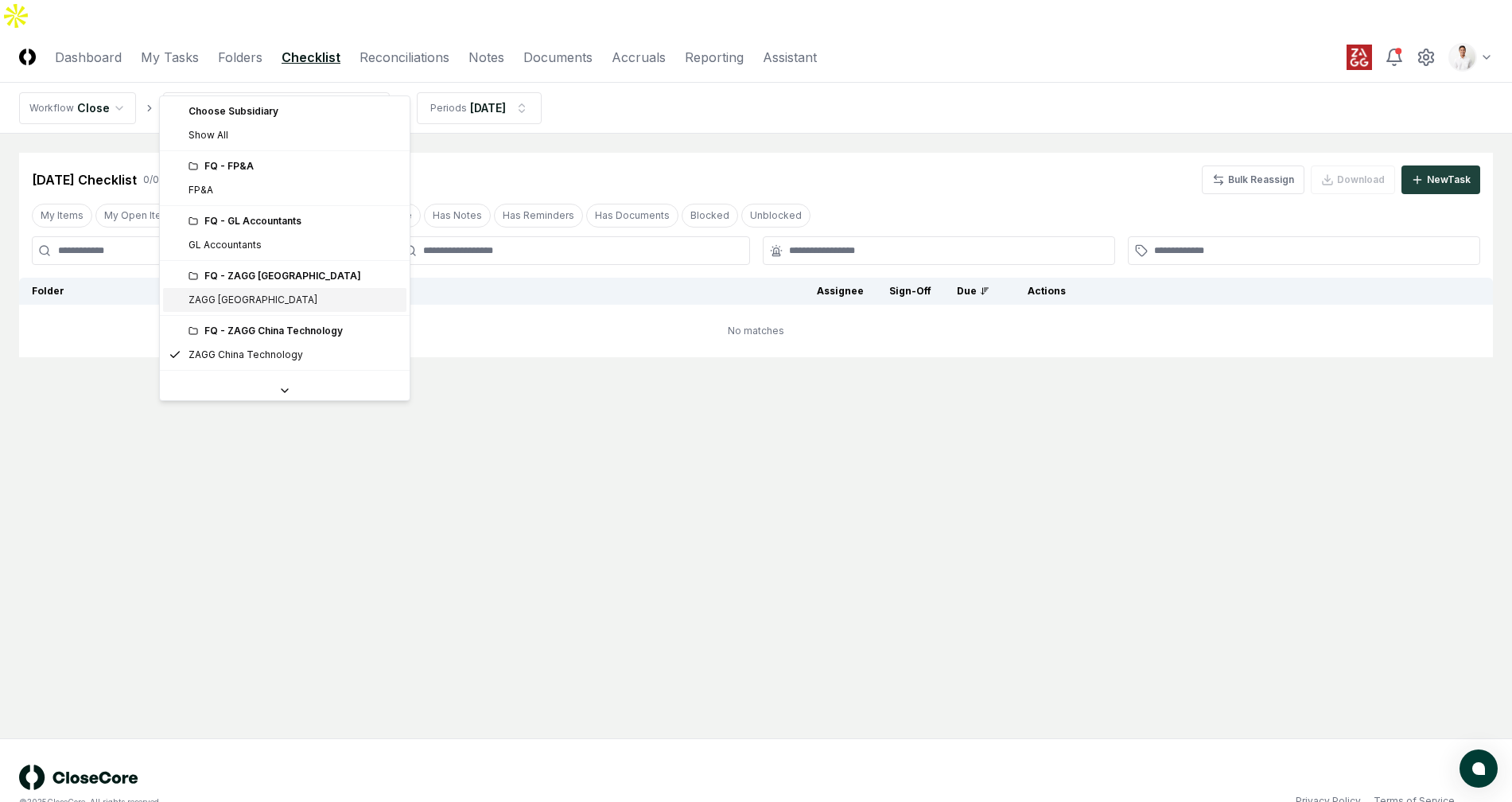
scroll to position [107, 0]
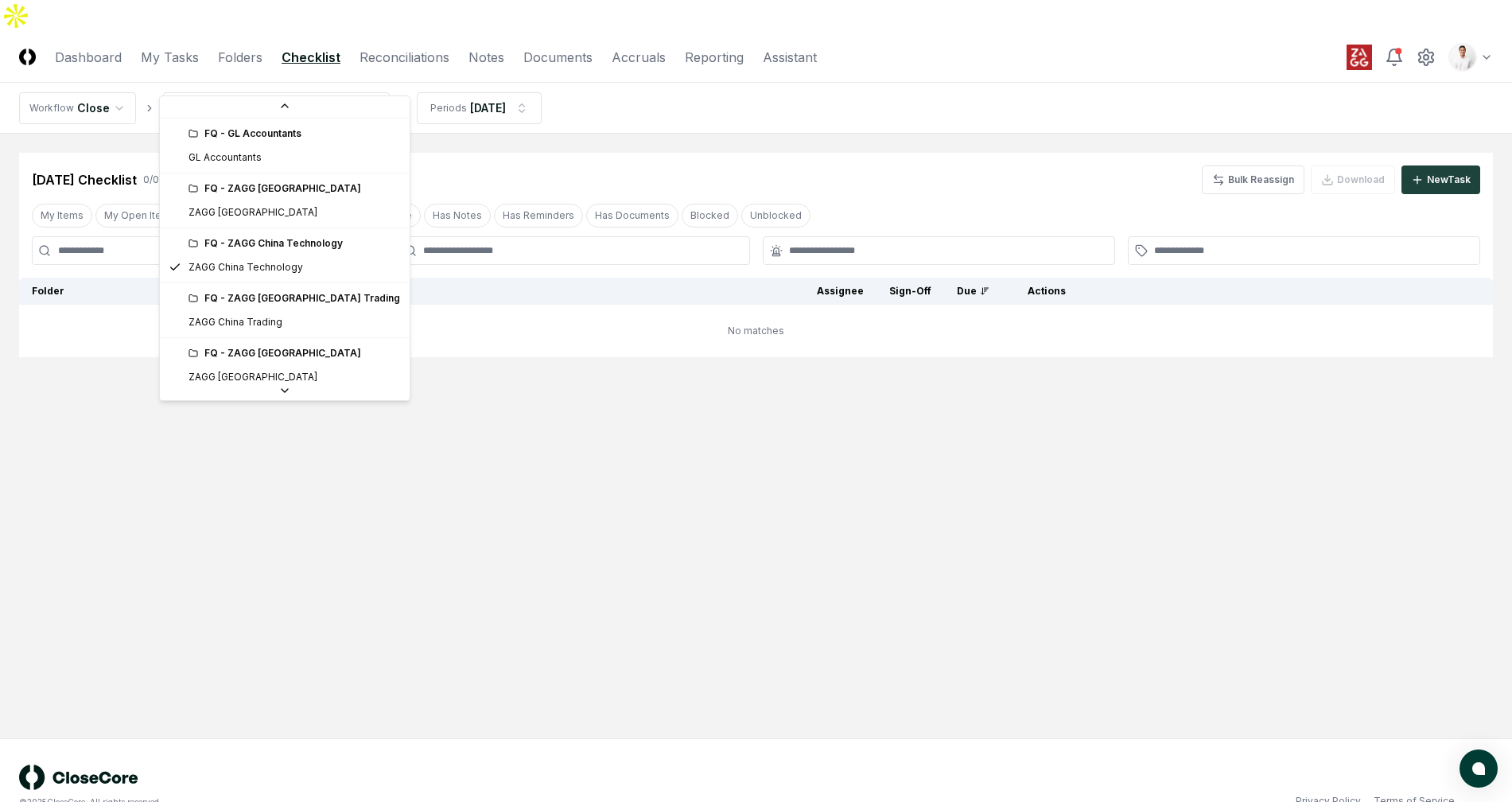
click at [255, 309] on div "FQ - ZAGG [GEOGRAPHIC_DATA] Trading" at bounding box center [285, 299] width 244 height 24
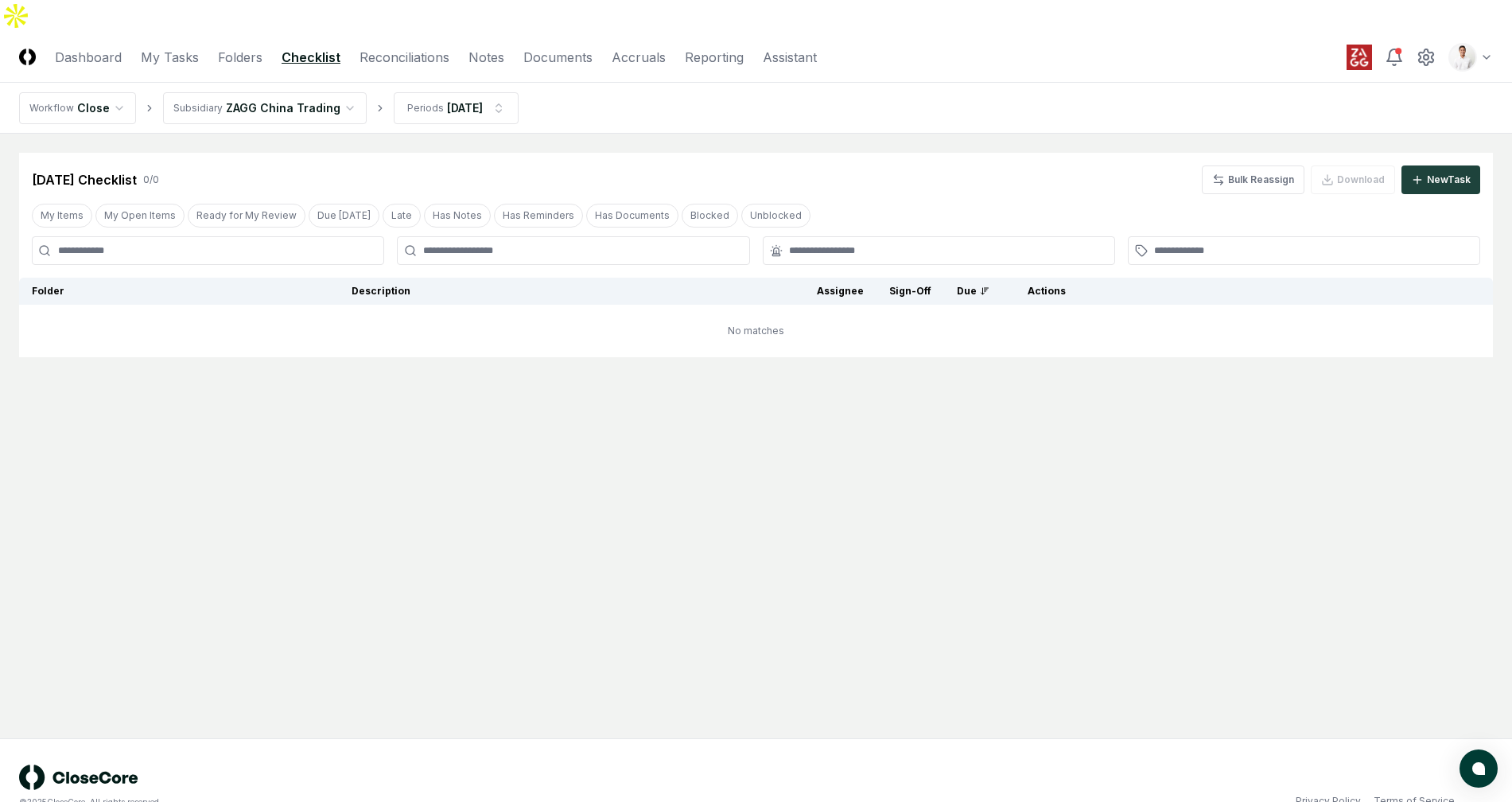
click at [306, 67] on html "CloseCore Dashboard My Tasks Folders Checklist Reconciliations Notes Documents …" at bounding box center [756, 417] width 1512 height 834
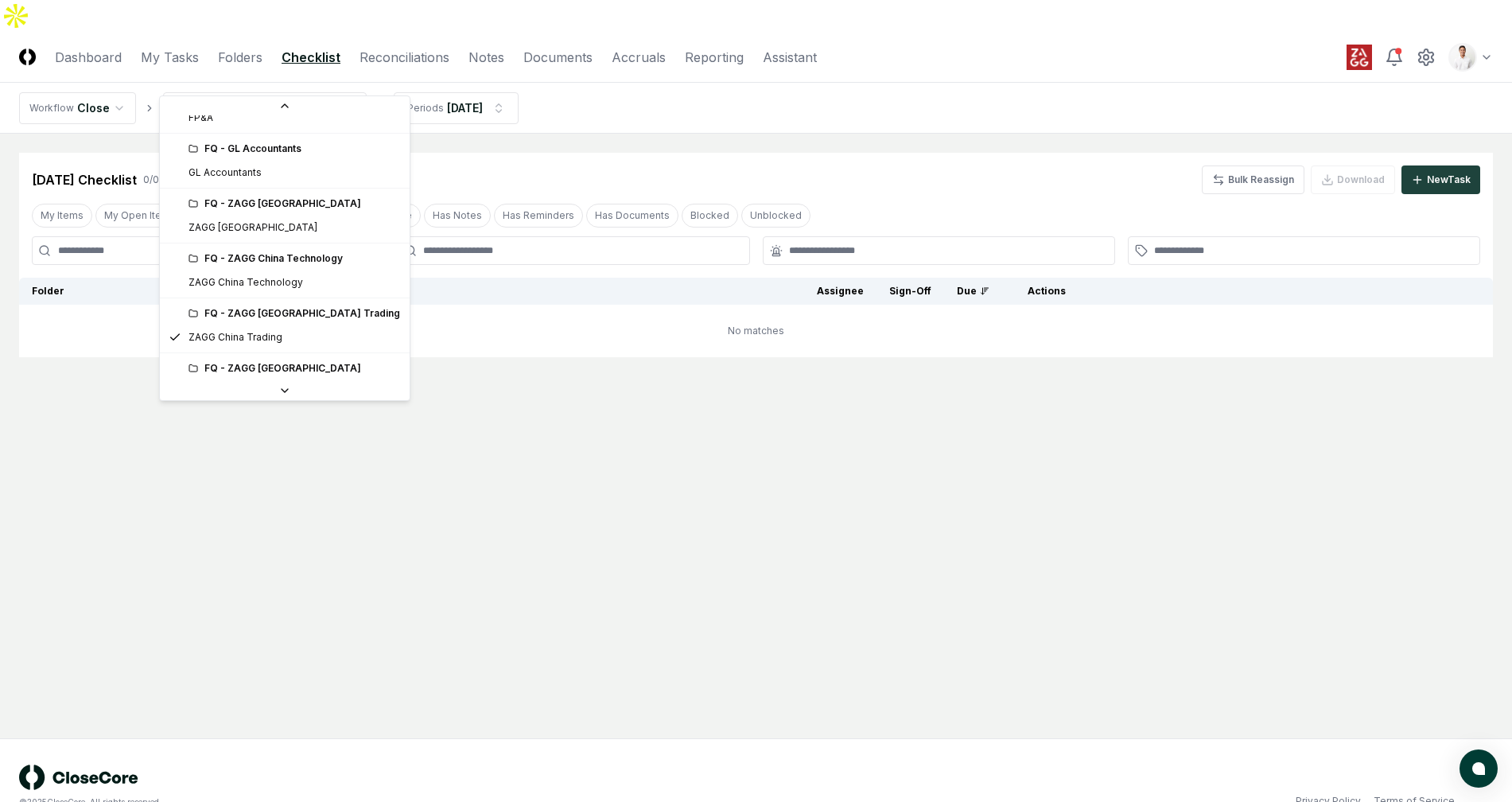
scroll to position [129, 0]
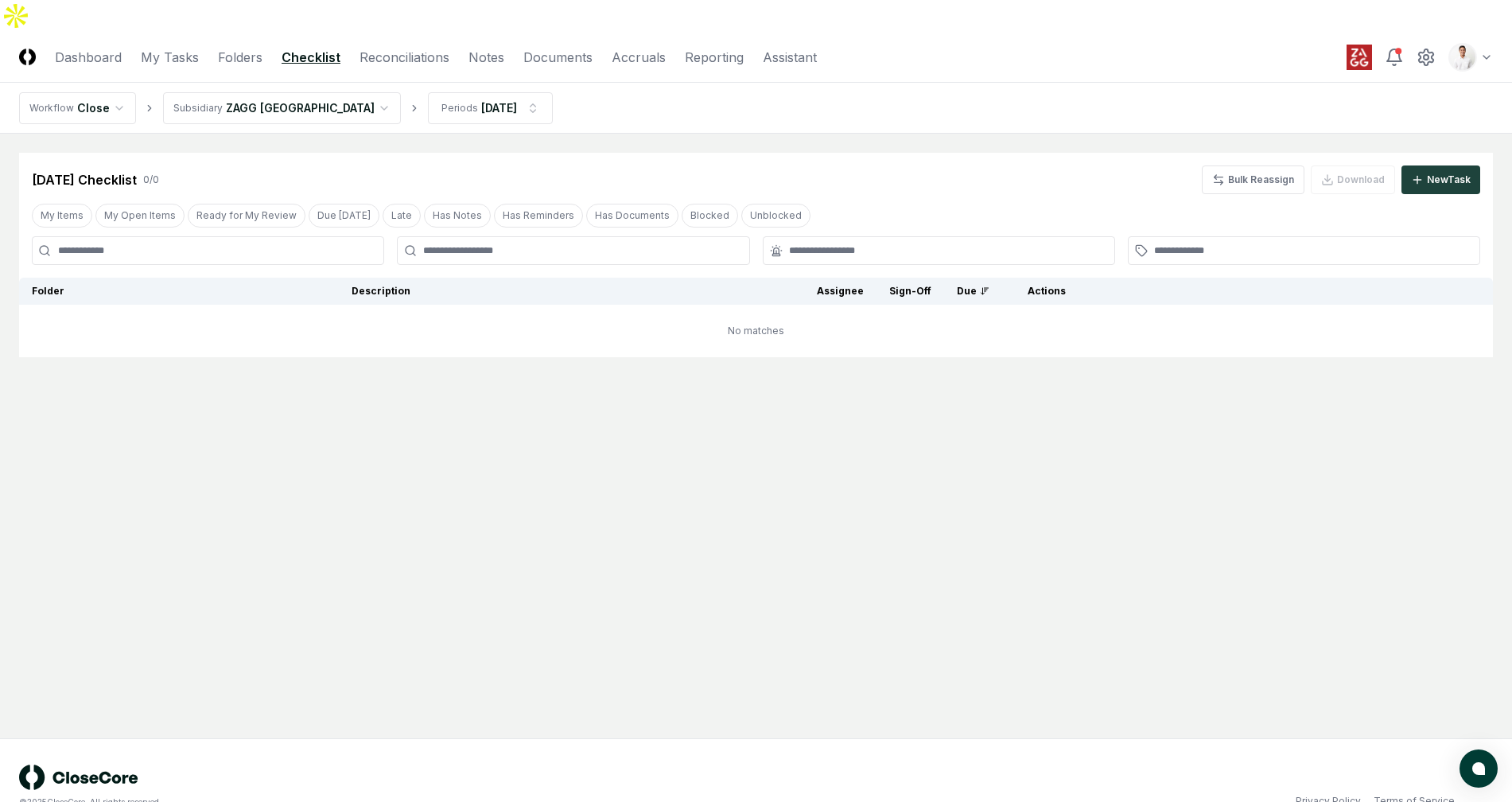
click at [288, 70] on html "CloseCore Dashboard My Tasks Folders Checklist Reconciliations Notes Documents …" at bounding box center [756, 417] width 1512 height 834
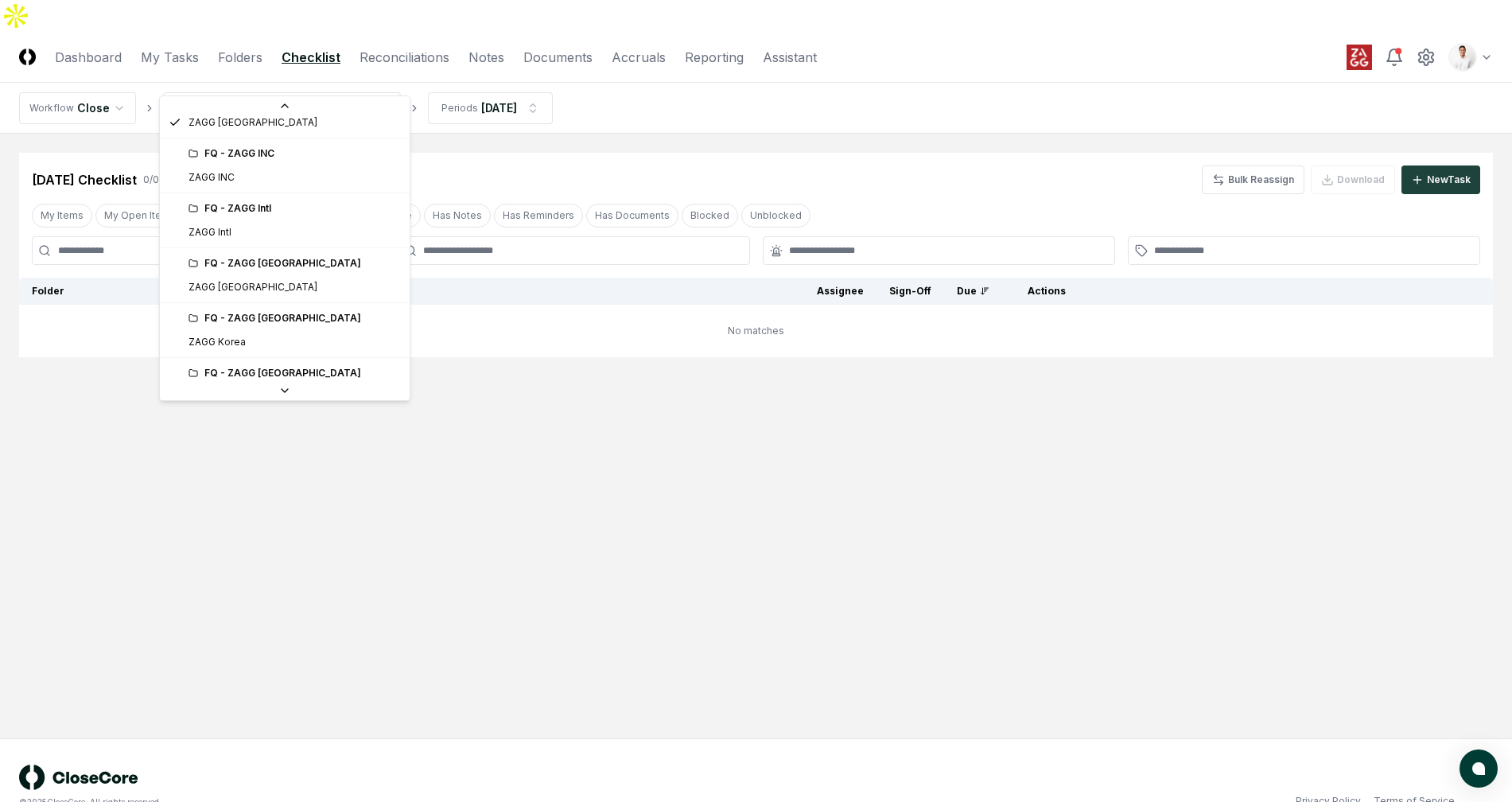
scroll to position [365, 0]
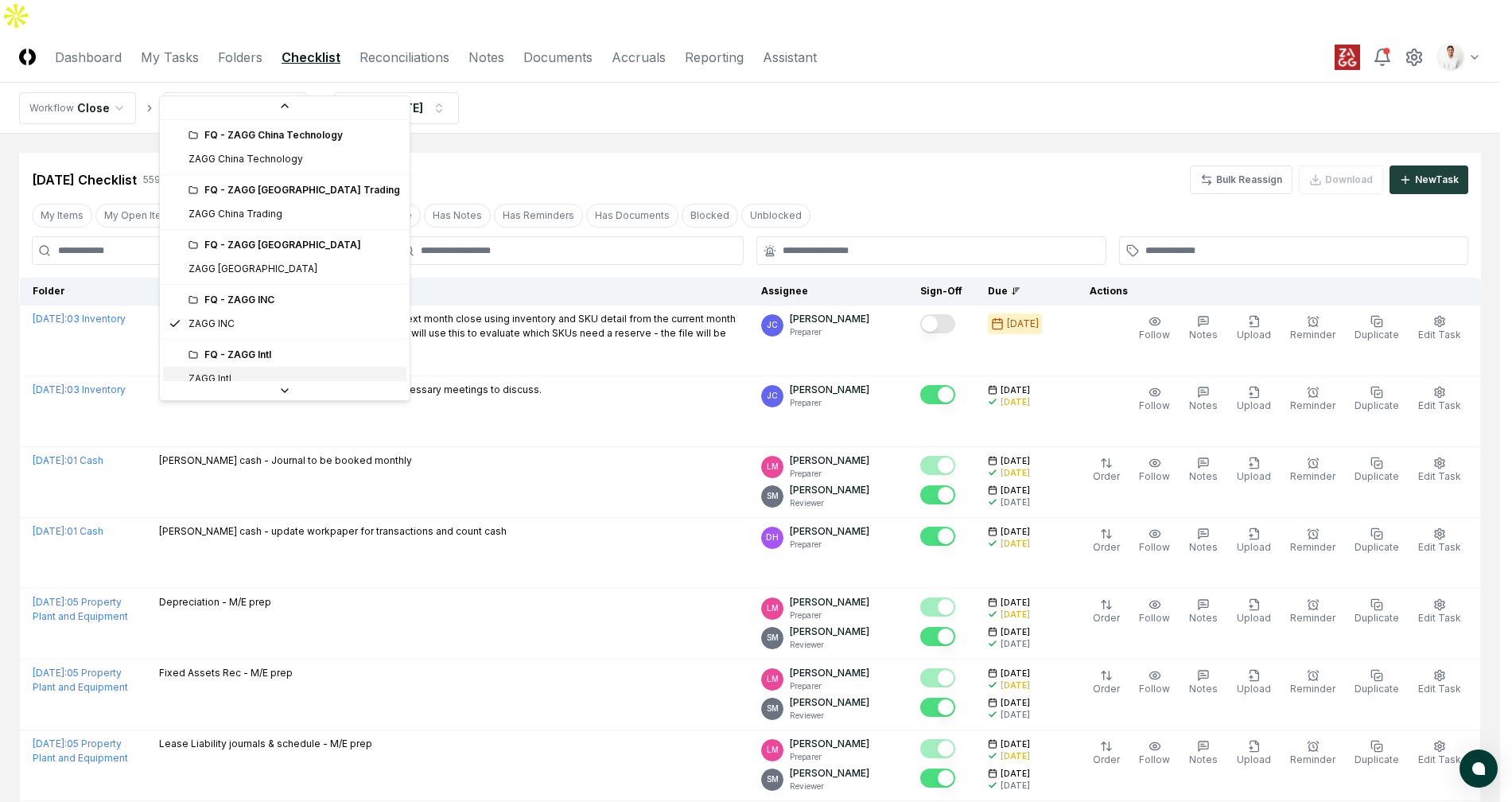
scroll to position [335, 0]
